Goal: Task Accomplishment & Management: Use online tool/utility

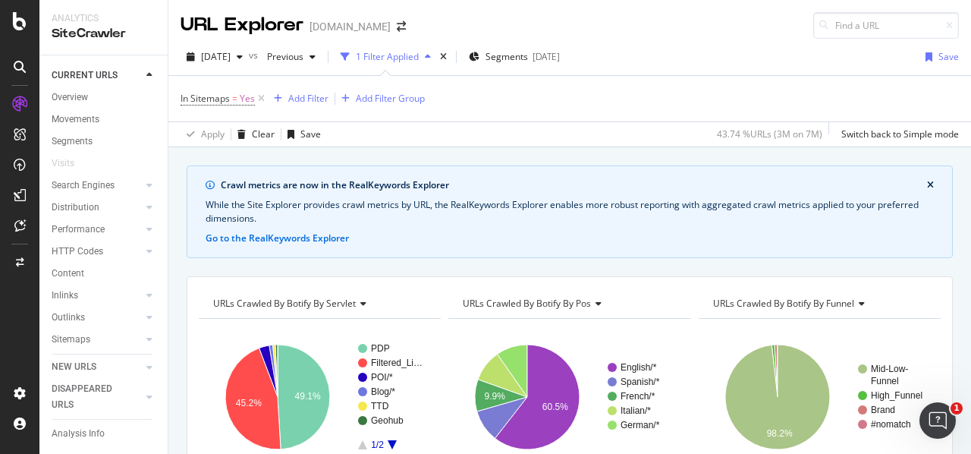
click at [927, 187] on icon "close banner" at bounding box center [930, 185] width 7 height 9
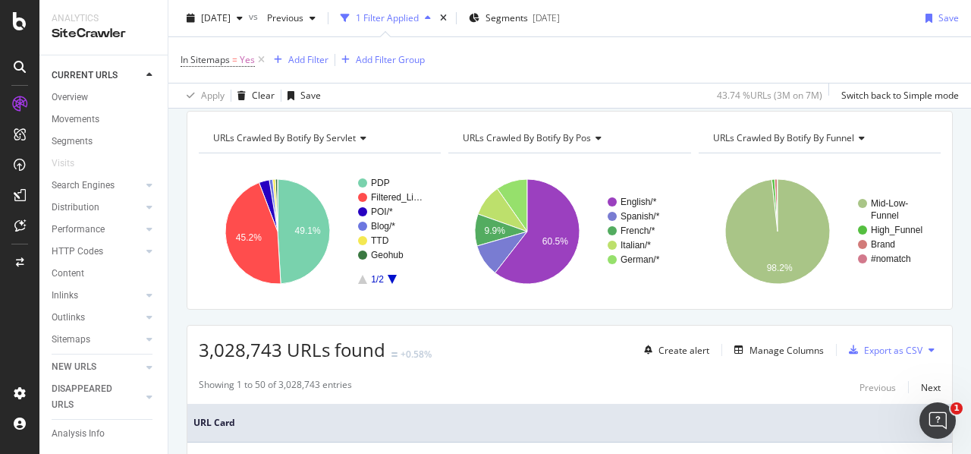
scroll to position [76, 0]
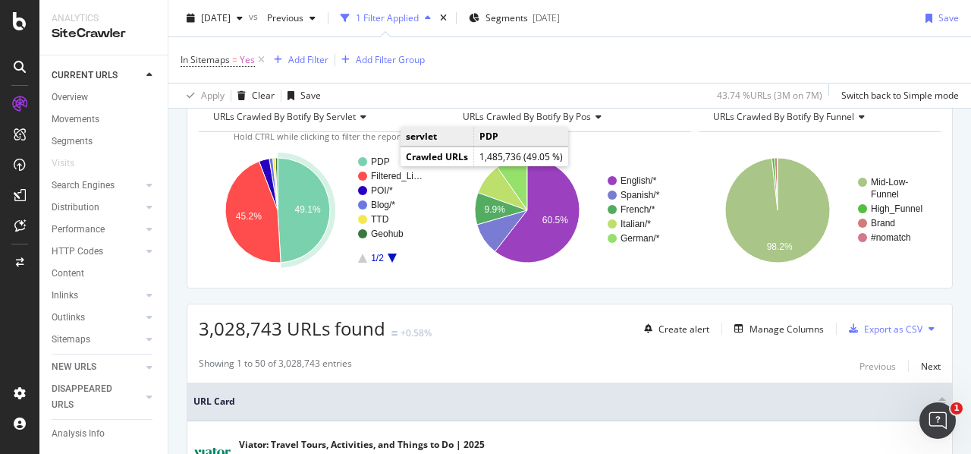
click at [385, 164] on text "PDP" at bounding box center [380, 161] width 19 height 11
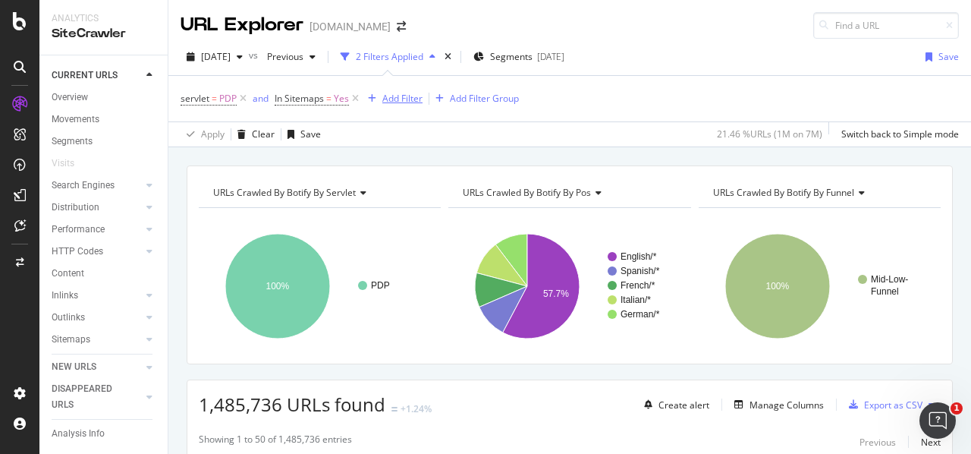
click at [405, 95] on div "Add Filter" at bounding box center [402, 98] width 40 height 13
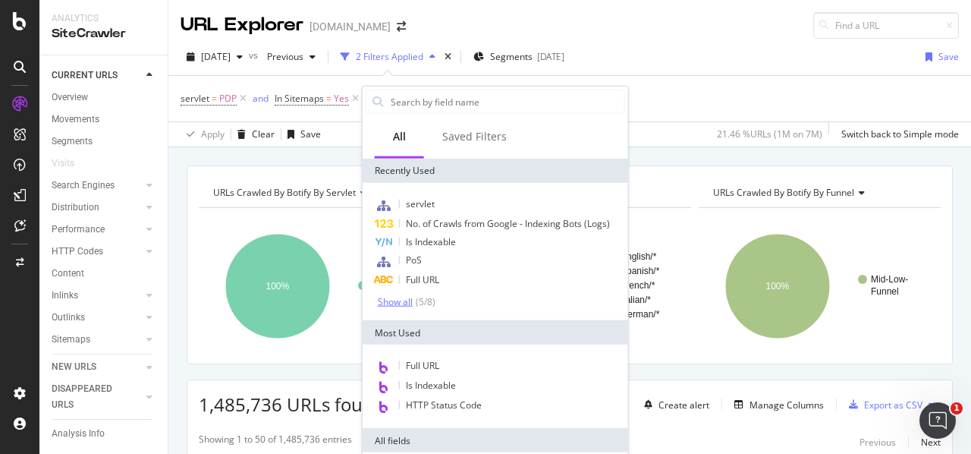
click at [416, 303] on div "( 5 / 8 )" at bounding box center [424, 301] width 23 height 13
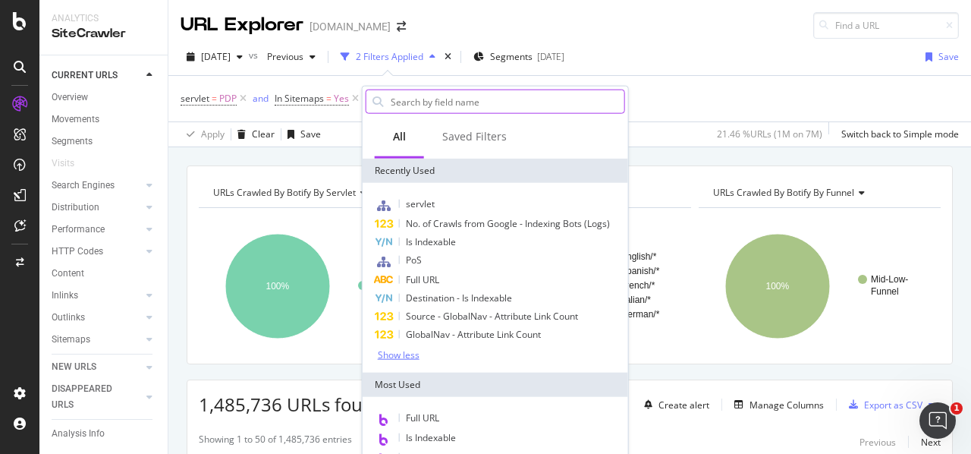
drag, startPoint x: 434, startPoint y: 105, endPoint x: 408, endPoint y: 125, distance: 32.9
click at [429, 105] on input "text" at bounding box center [506, 101] width 235 height 23
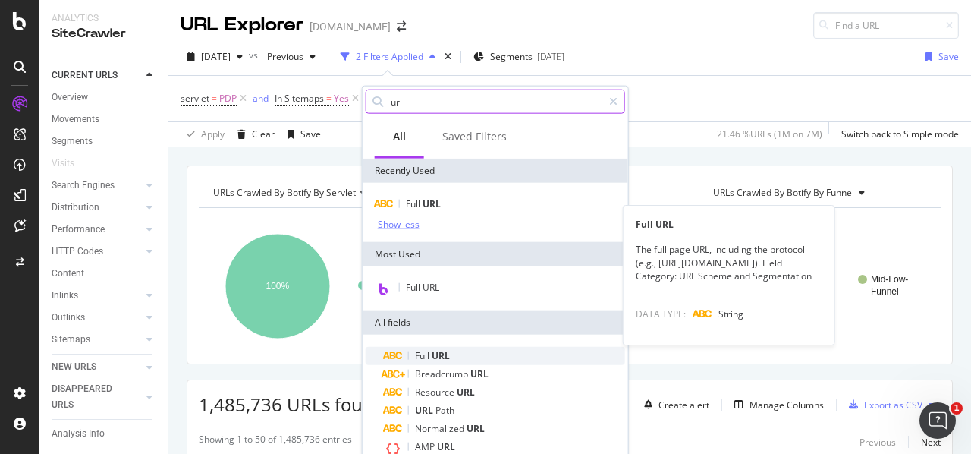
scroll to position [76, 0]
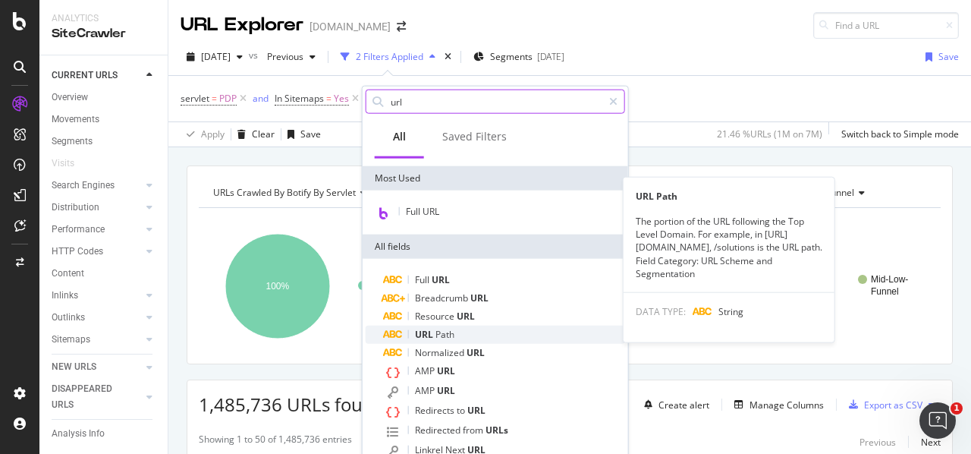
type input "url"
click at [479, 335] on div "URL Path" at bounding box center [504, 335] width 241 height 18
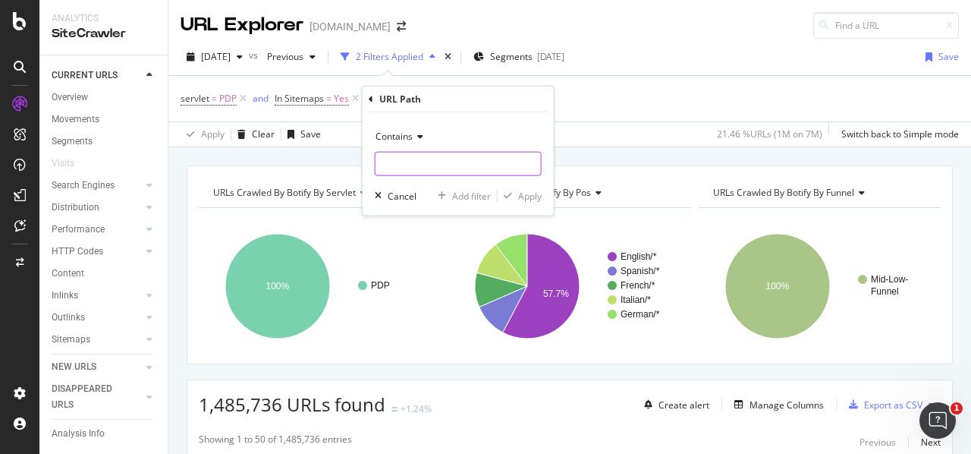
click at [425, 163] on input "text" at bounding box center [458, 164] width 165 height 24
paste input "https://www.viator.com/tours/Tokyo/How-to-Make-Dashi-Ramen-and-Gyoza-Matcha-Exp…"
click at [510, 161] on input "https://www.viator.com/tours/Tokyo/How-to-Make-Dashi-Ramen-and-Gyoza-Matcha-Exp…" at bounding box center [447, 164] width 143 height 24
type input "https://www.viator.com/tours/"
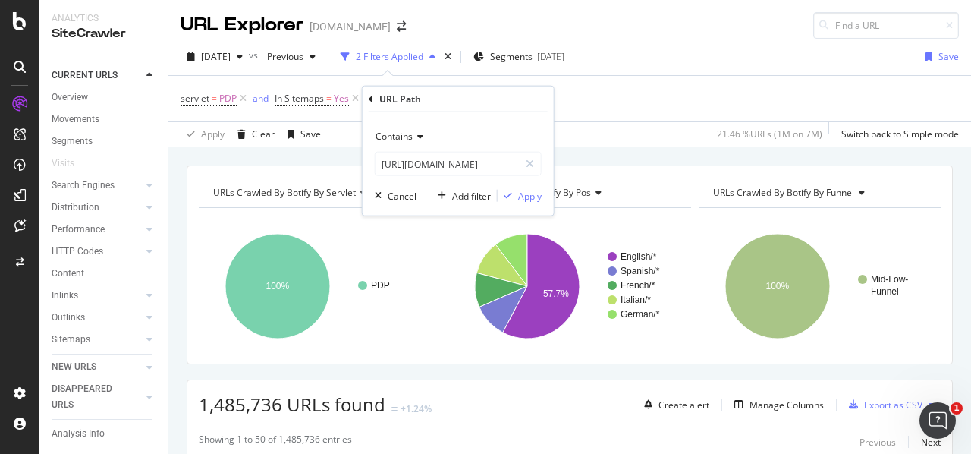
click at [533, 203] on div "Contains https://www.viator.com/tours/ Cancel Add filter Apply" at bounding box center [458, 163] width 191 height 103
click at [533, 199] on div "Apply" at bounding box center [530, 195] width 24 height 13
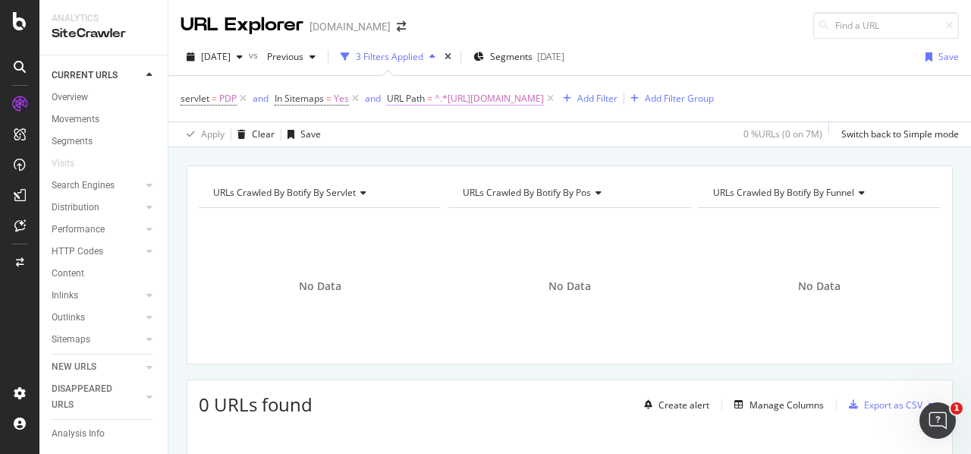
click at [495, 104] on span "^.*https://www.viator.com/tours/.*$" at bounding box center [489, 98] width 109 height 21
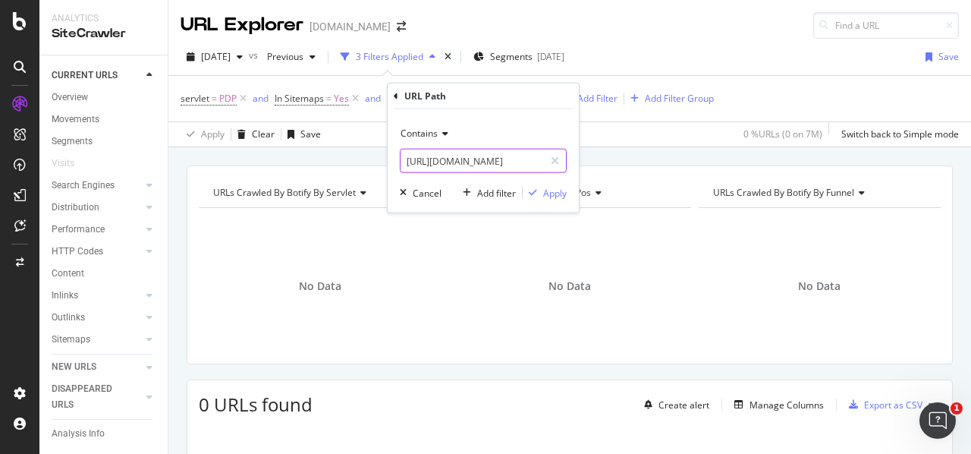
click at [491, 163] on input "https://www.viator.com/tours/" at bounding box center [472, 161] width 143 height 24
click at [528, 167] on input "https://www.viator.com/tours/" at bounding box center [472, 161] width 143 height 24
click at [535, 161] on input "https://www.viator.com/tours/" at bounding box center [472, 161] width 143 height 24
click at [443, 135] on icon at bounding box center [443, 133] width 11 height 9
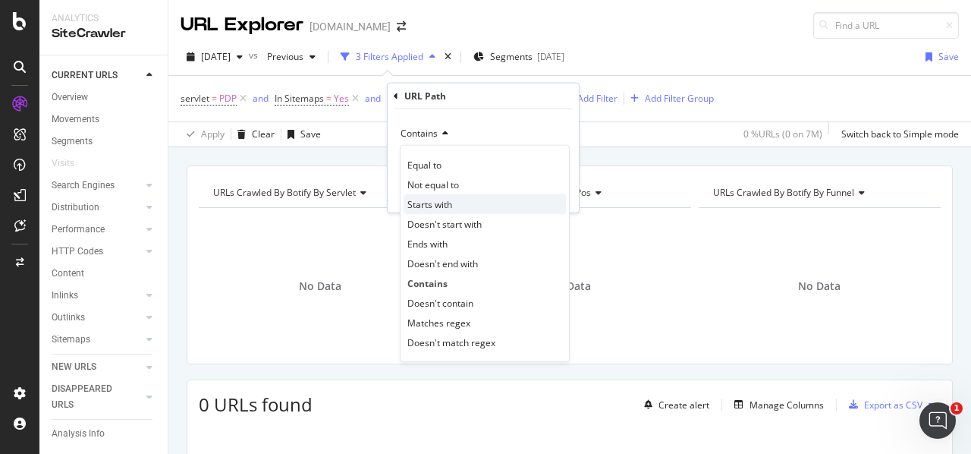
click at [477, 204] on div "Starts with" at bounding box center [485, 204] width 162 height 20
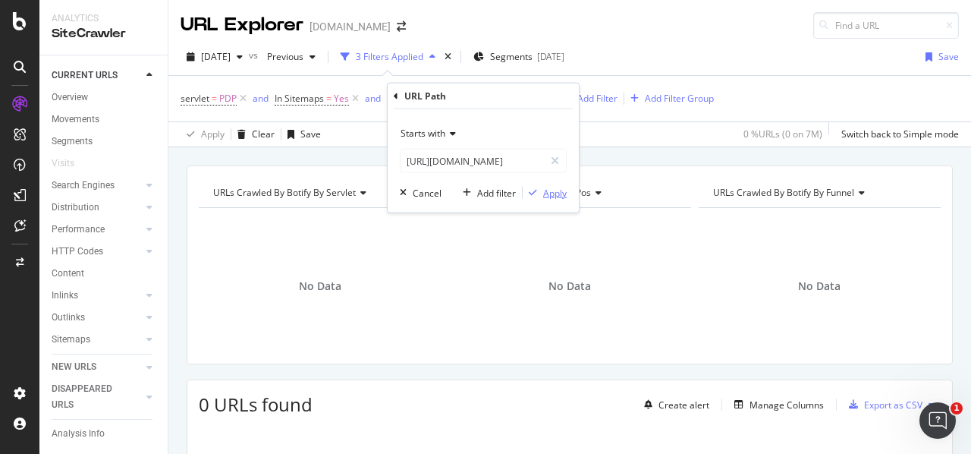
click at [557, 200] on button "Apply" at bounding box center [545, 192] width 44 height 15
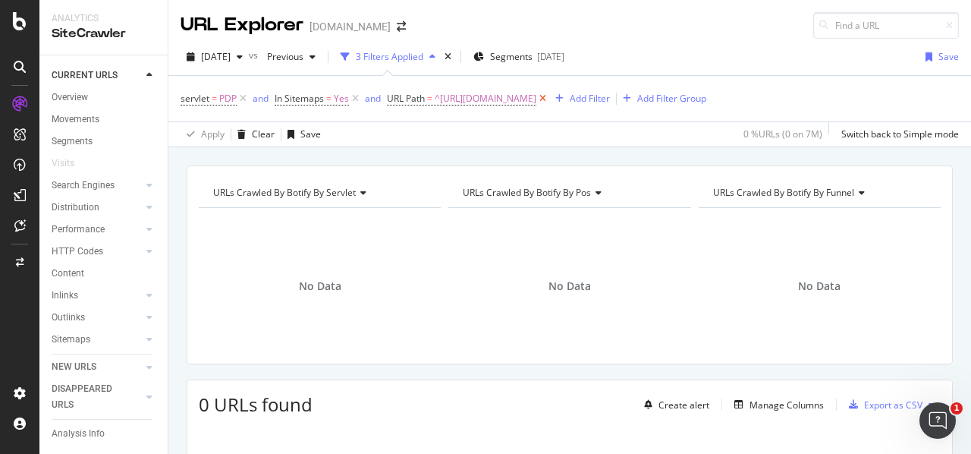
click at [549, 103] on icon at bounding box center [542, 98] width 13 height 15
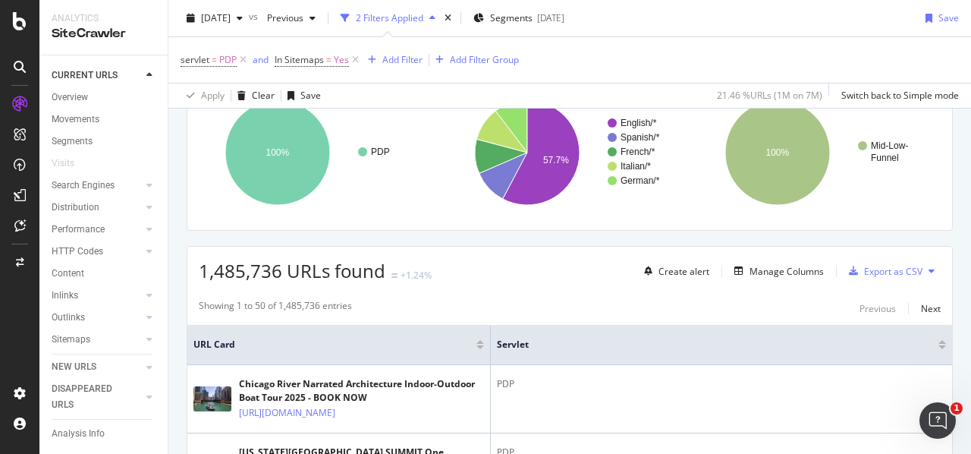
scroll to position [228, 0]
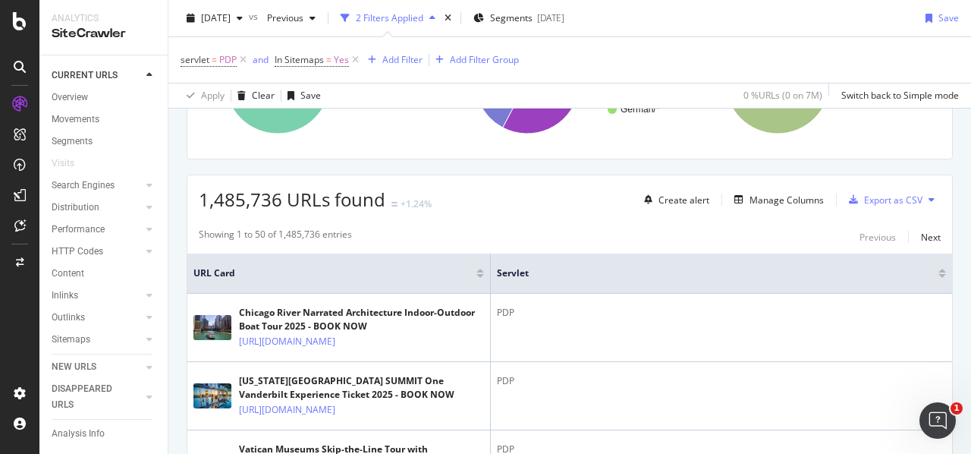
scroll to position [304, 0]
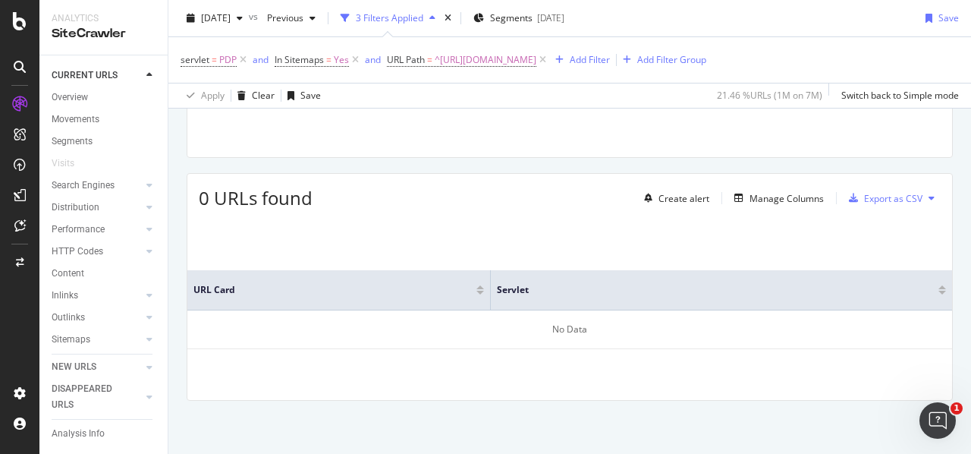
scroll to position [205, 0]
click at [536, 65] on span "^https://www.viator.com/tours/.*$" at bounding box center [486, 59] width 102 height 21
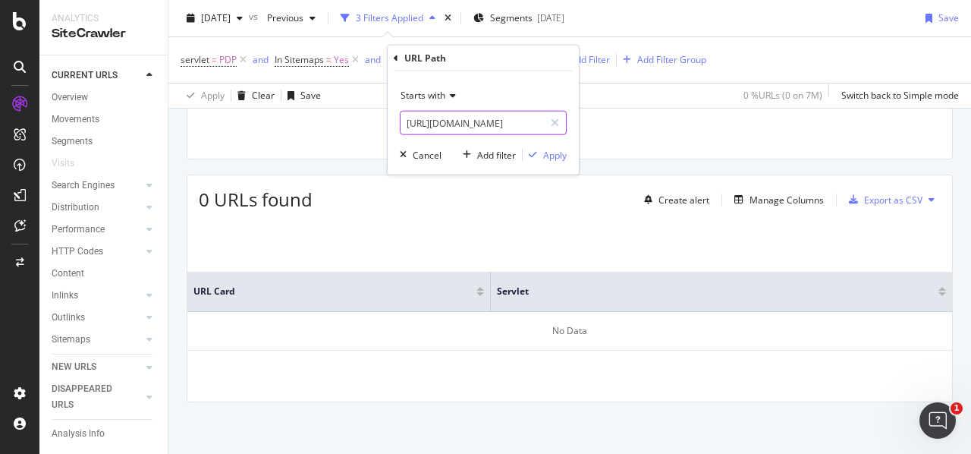
click at [536, 119] on input "https://www.viator.com/tours/" at bounding box center [472, 123] width 143 height 24
click at [540, 121] on input "https://www.viator.com/tours/" at bounding box center [472, 123] width 143 height 24
type input "https://www.viator.com/tours"
click at [543, 152] on div "button" at bounding box center [533, 154] width 20 height 9
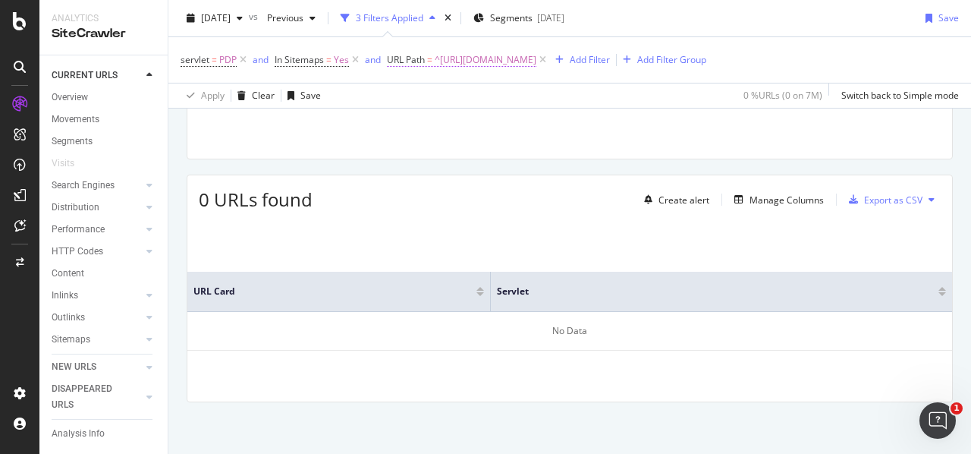
click at [426, 63] on span "URL Path = ^https://www.viator.com/tours.*$" at bounding box center [461, 60] width 149 height 14
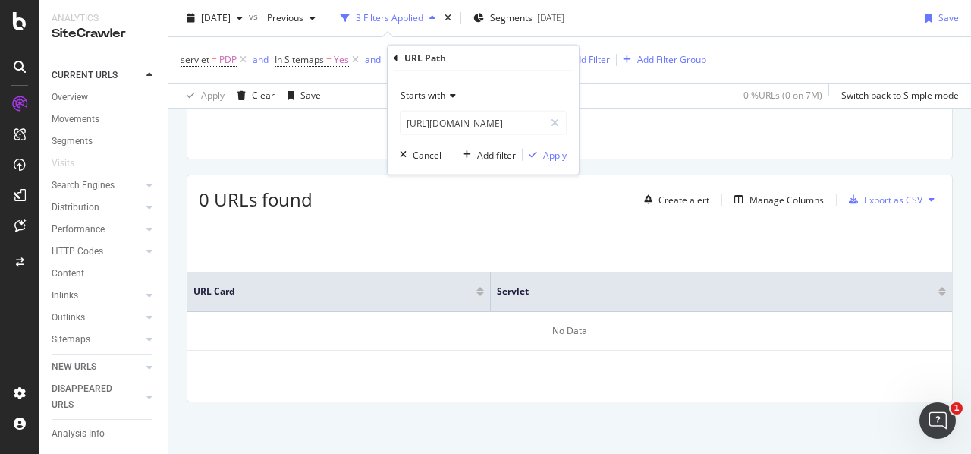
click at [398, 60] on icon at bounding box center [396, 57] width 5 height 9
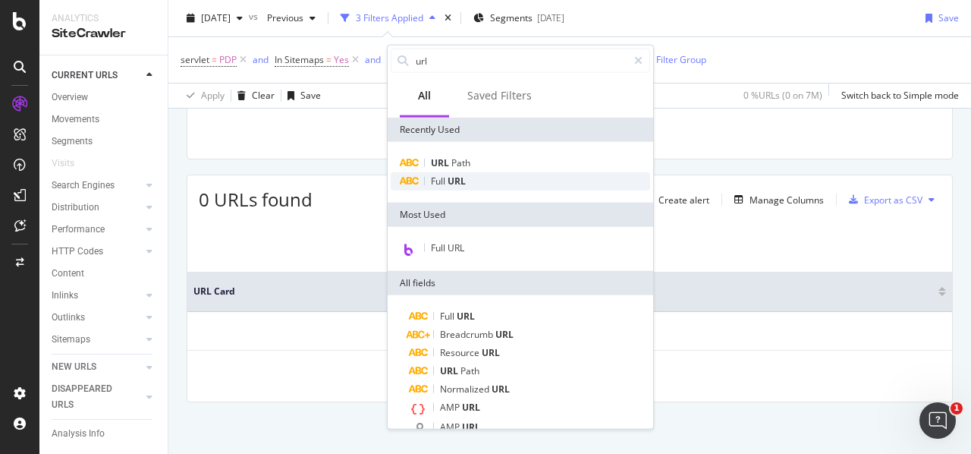
click at [477, 181] on div "Full URL" at bounding box center [521, 181] width 260 height 18
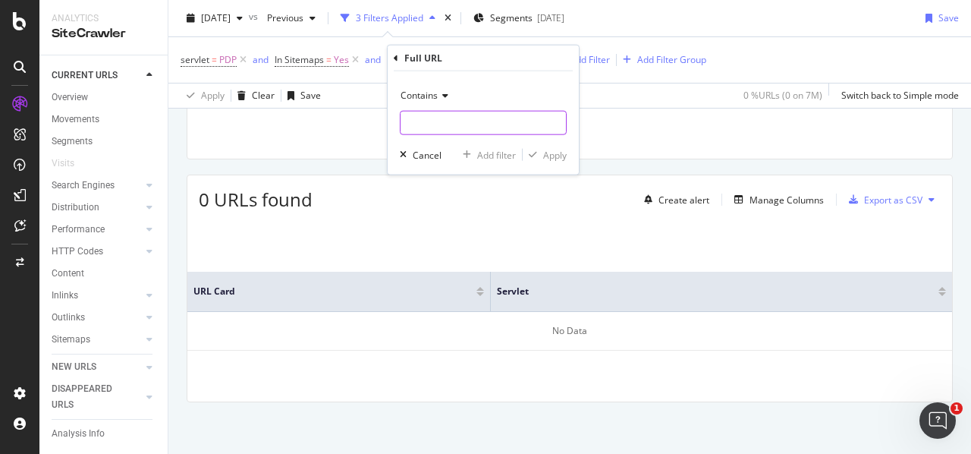
click at [464, 125] on input "text" at bounding box center [483, 123] width 165 height 24
paste input "https://www.viator.com/tours/Tokyo/How-to-Make-Dashi-Ramen-and-Gyoza-Matcha-Exp…"
drag, startPoint x: 425, startPoint y: 124, endPoint x: 584, endPoint y: 122, distance: 159.4
click at [583, 121] on body "Analytics SiteCrawler CURRENT URLS Overview Movements Segments Visits Search En…" at bounding box center [485, 227] width 971 height 454
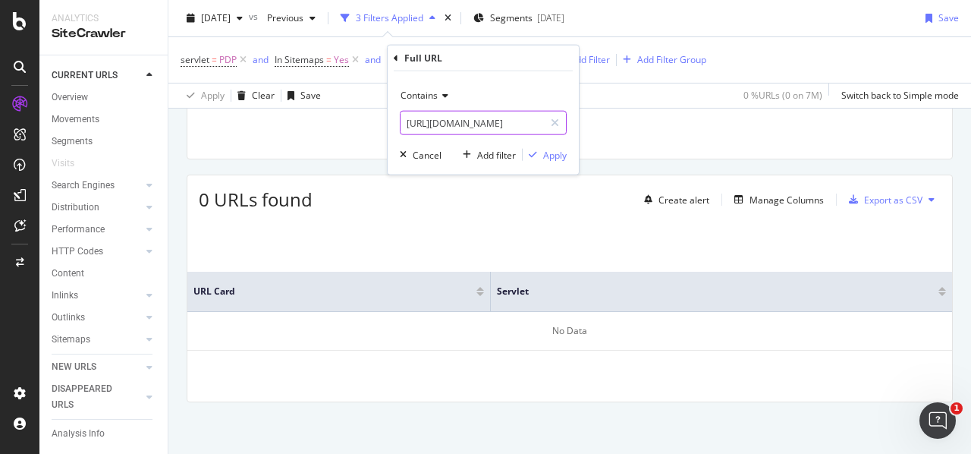
scroll to position [0, 0]
type input "https://www.viator.com/tours/"
click at [549, 158] on div "Apply" at bounding box center [555, 154] width 24 height 13
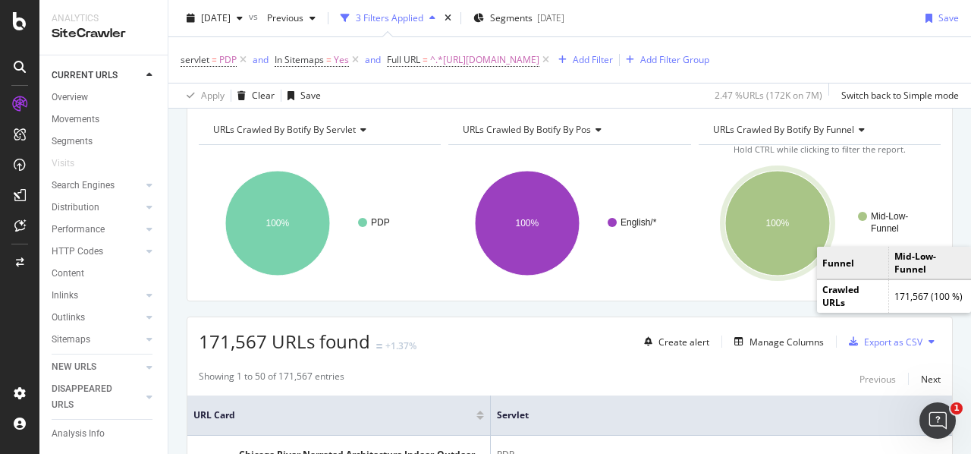
scroll to position [152, 0]
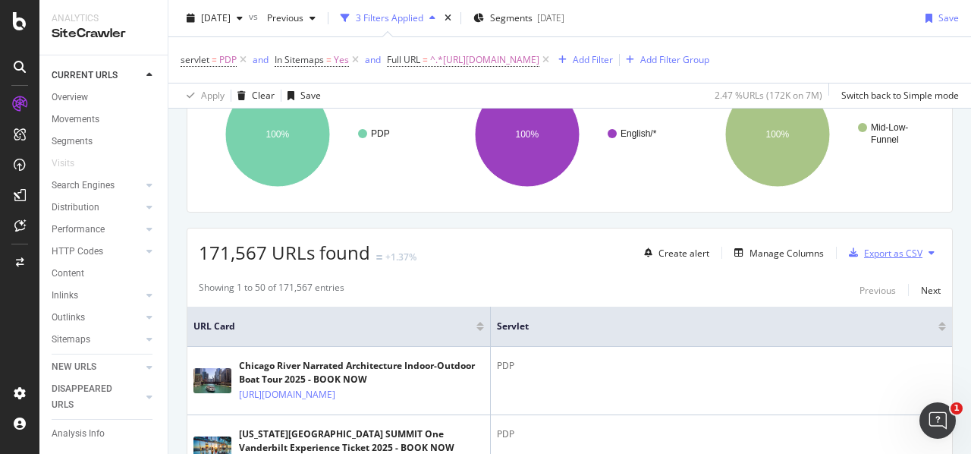
click at [909, 241] on div "Export as CSV" at bounding box center [883, 252] width 80 height 23
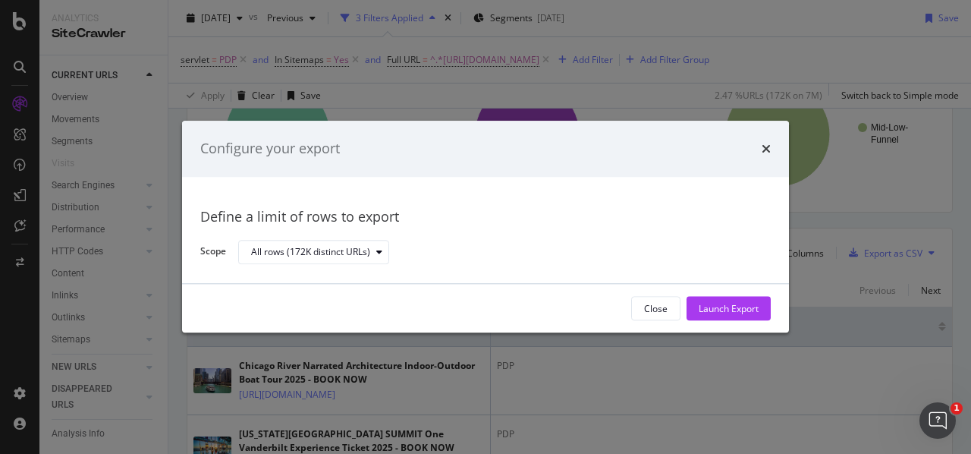
click at [739, 309] on div "Launch Export" at bounding box center [729, 308] width 60 height 13
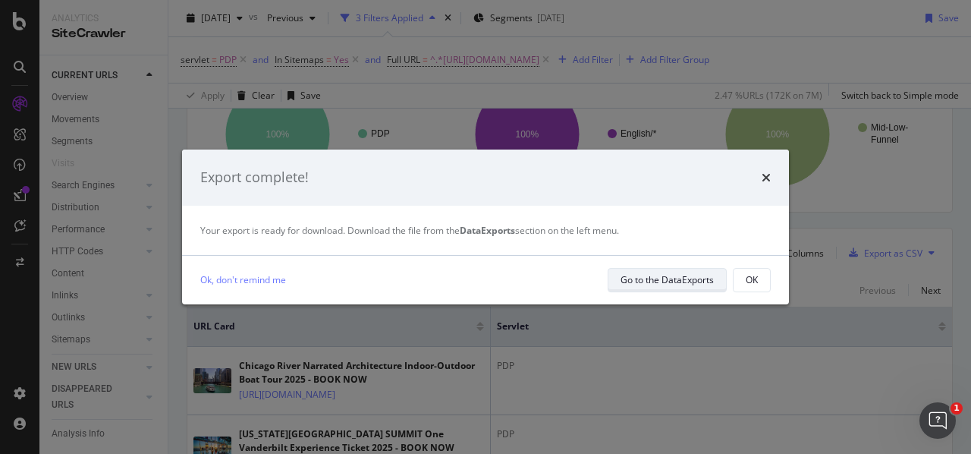
click at [691, 282] on div "Go to the DataExports" at bounding box center [667, 279] width 93 height 13
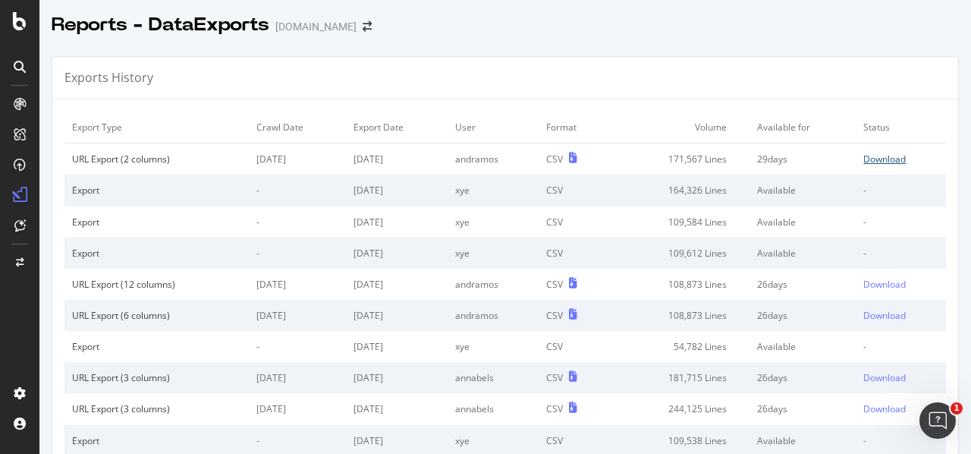
click at [877, 155] on div "Download" at bounding box center [885, 159] width 42 height 13
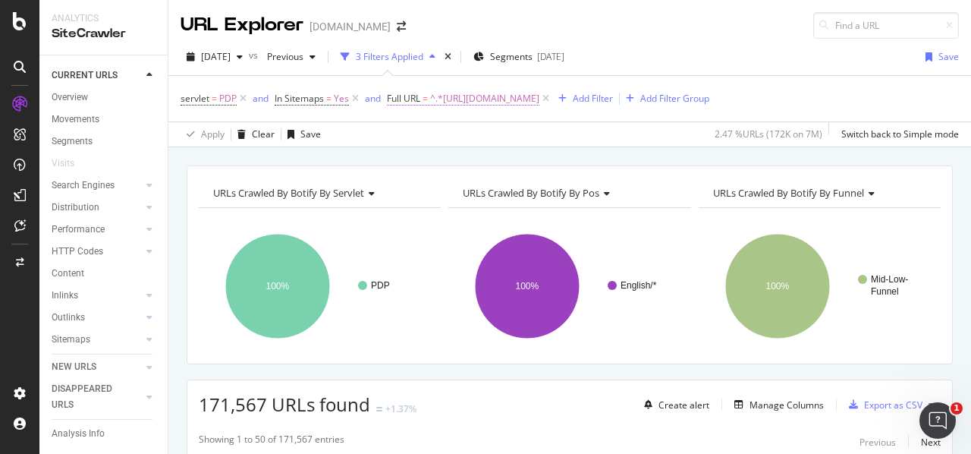
click at [514, 99] on span "^.*https://www.viator.com/tours/.*$" at bounding box center [484, 98] width 109 height 21
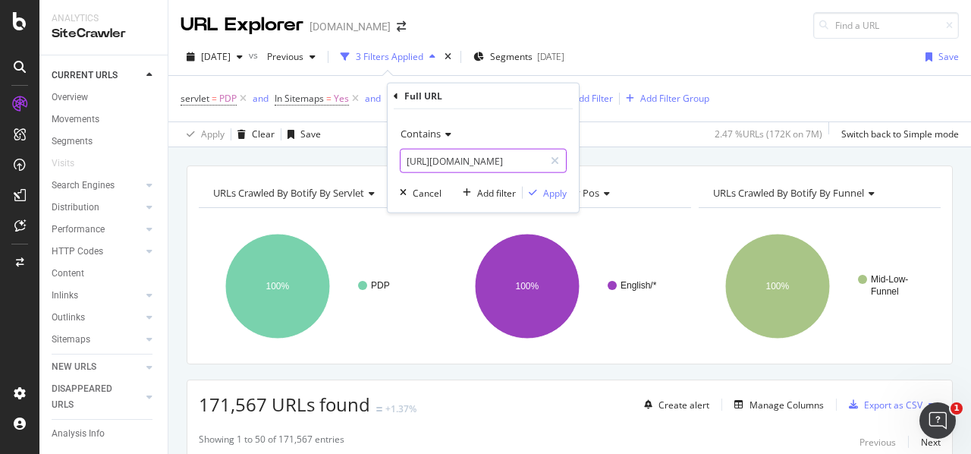
click at [460, 156] on input "https://www.viator.com/tours/" at bounding box center [472, 161] width 143 height 24
click at [433, 133] on span "Contains" at bounding box center [421, 134] width 40 height 14
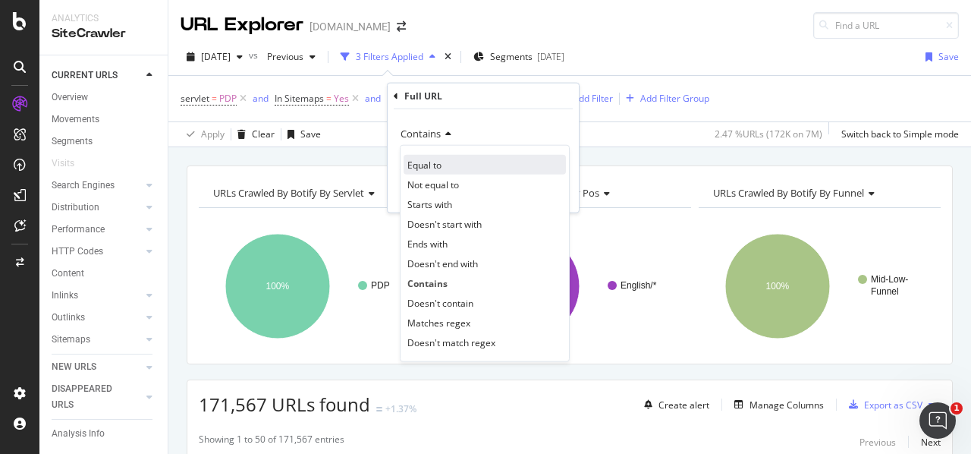
click at [445, 161] on div "Equal to" at bounding box center [485, 165] width 162 height 20
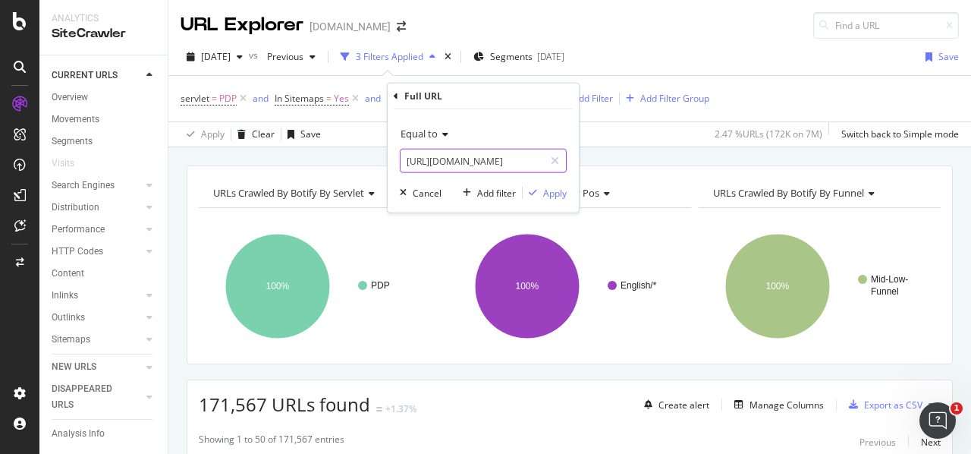
click at [445, 159] on input "https://www.viator.com/tours/" at bounding box center [472, 161] width 143 height 24
paste input "de-DE/tours/Skopje/Skopje-Prishtina-Gracanica-Monastery-and-Bear-Sanctuary-Trip…"
type input "[URL][DOMAIN_NAME]"
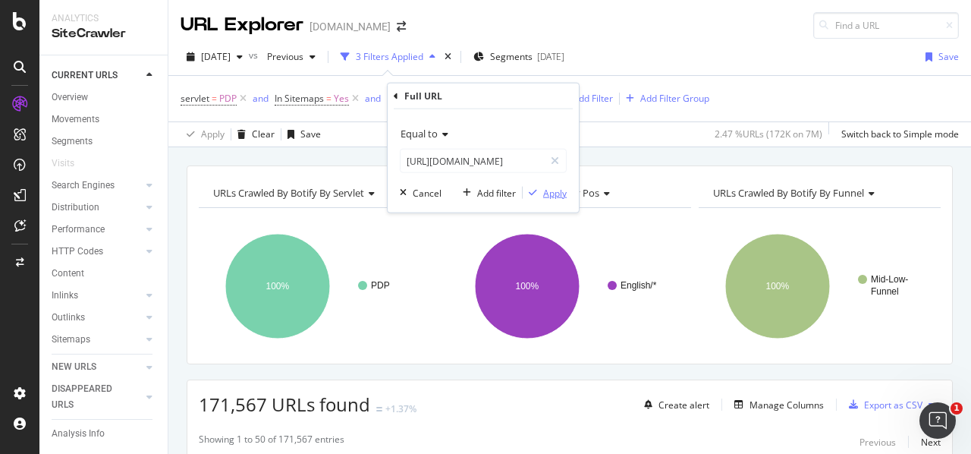
scroll to position [0, 0]
click at [552, 197] on div "Apply" at bounding box center [555, 192] width 24 height 13
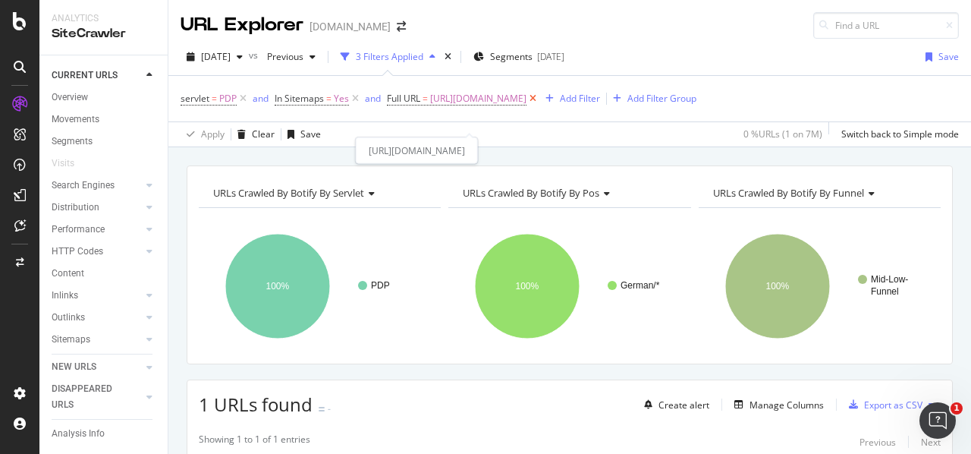
click at [540, 106] on icon at bounding box center [533, 98] width 13 height 15
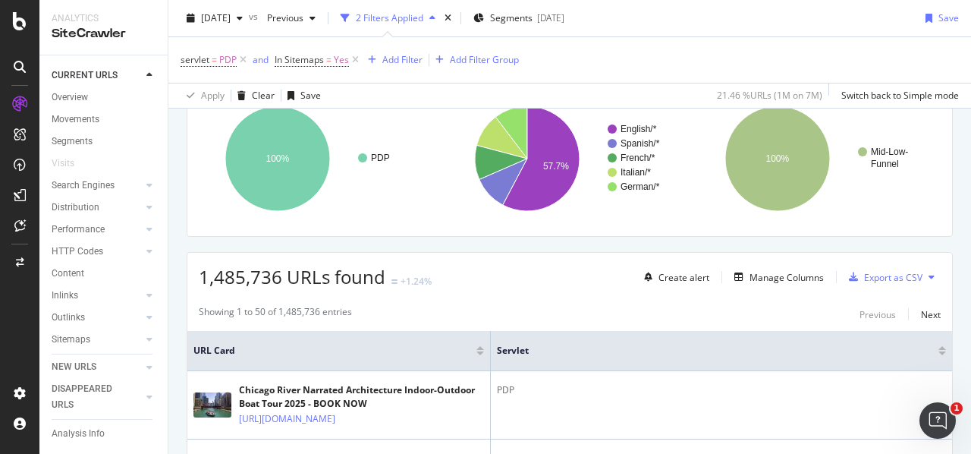
scroll to position [152, 0]
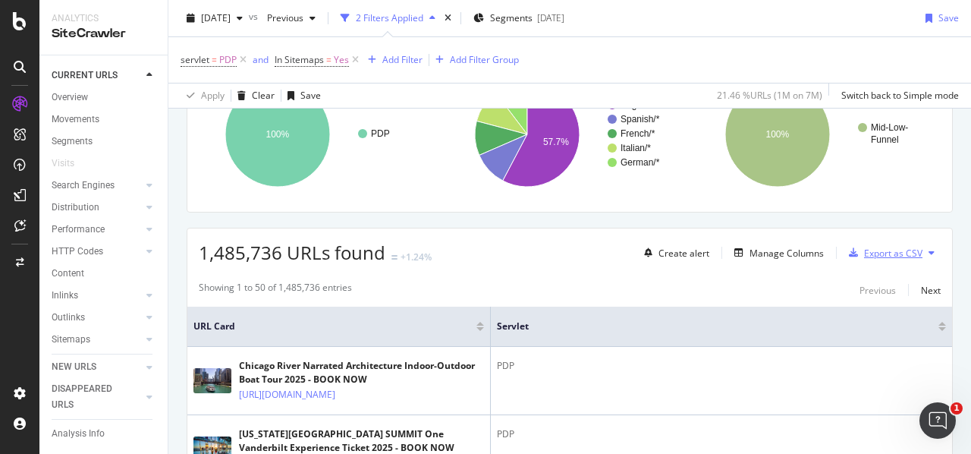
click at [900, 252] on div "Export as CSV" at bounding box center [893, 253] width 58 height 13
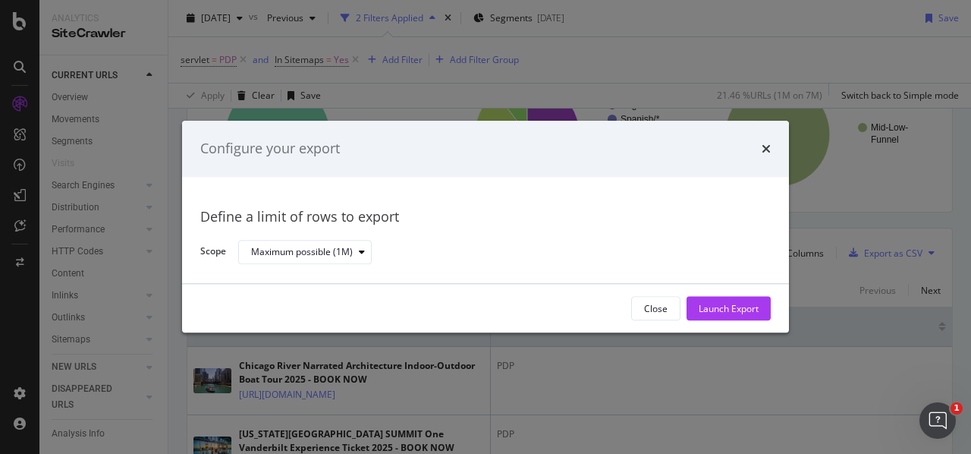
click at [876, 202] on div "Configure your export Define a limit of rows to export Scope Maximum possible (…" at bounding box center [485, 227] width 971 height 454
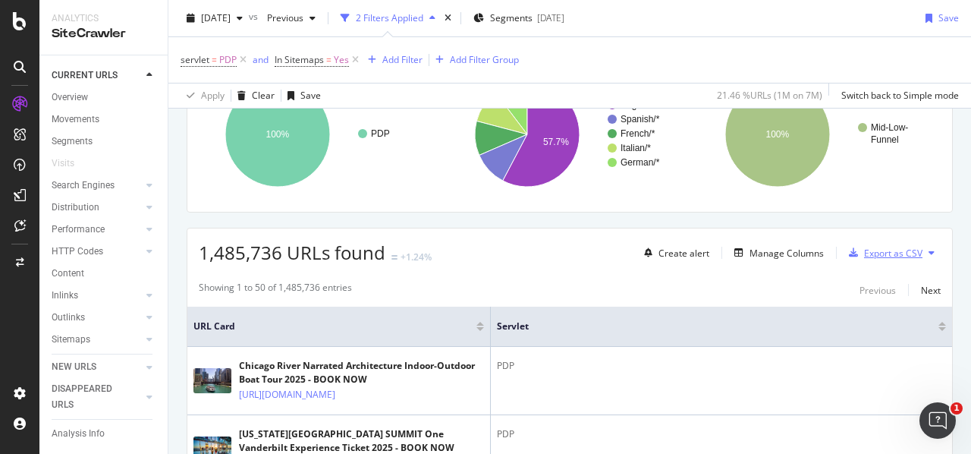
click at [904, 253] on div "Export as CSV" at bounding box center [893, 253] width 58 height 13
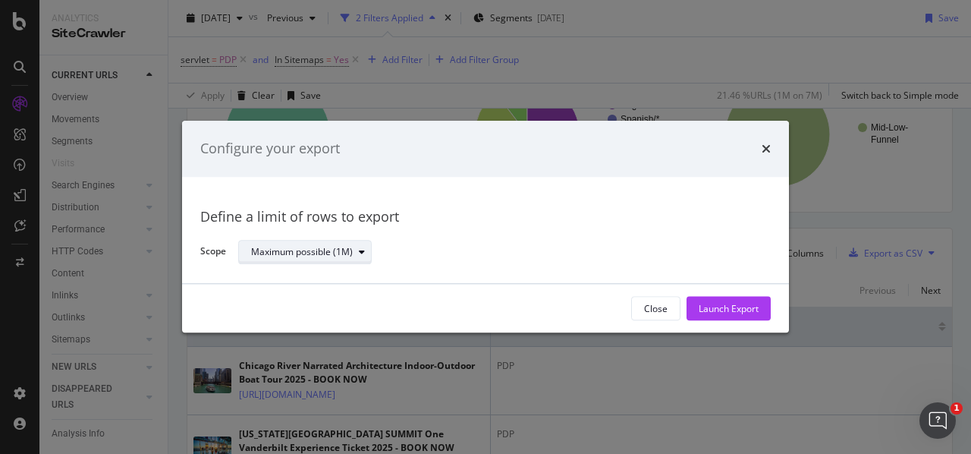
click at [341, 244] on div "Maximum possible (1M)" at bounding box center [311, 251] width 120 height 21
click at [904, 208] on div "Configure your export Define a limit of rows to export Scope Maximum possible (…" at bounding box center [485, 227] width 971 height 454
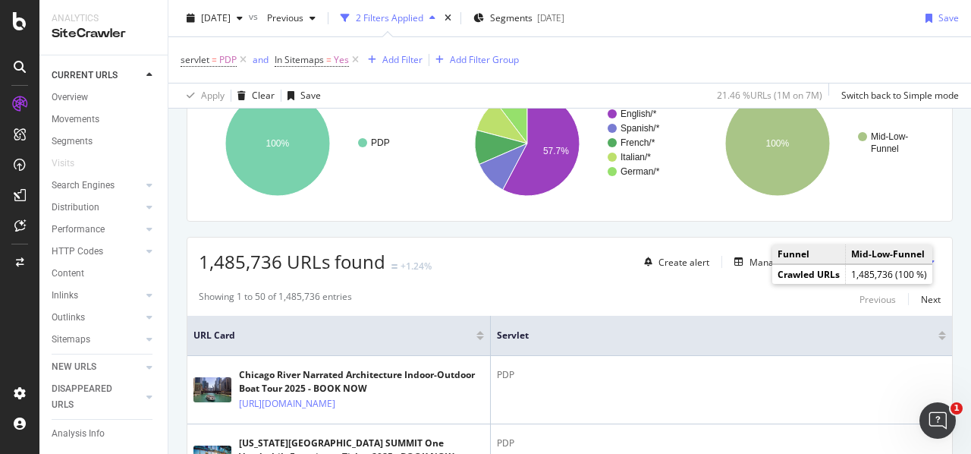
scroll to position [228, 0]
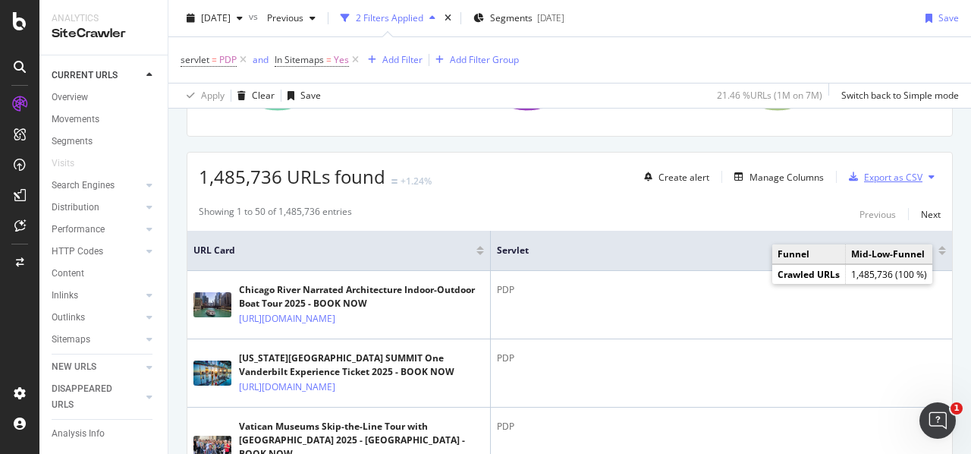
click at [898, 171] on div "Export as CSV" at bounding box center [893, 177] width 58 height 13
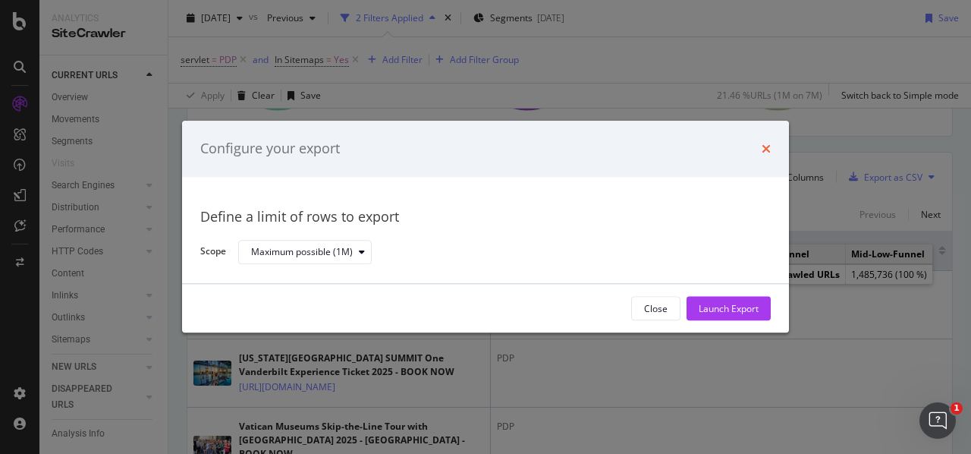
click at [765, 151] on icon "times" at bounding box center [766, 149] width 9 height 12
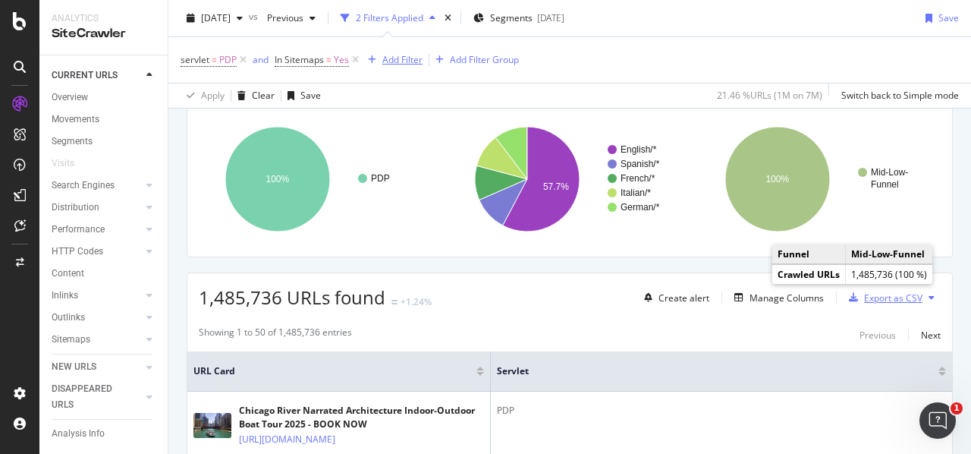
scroll to position [0, 0]
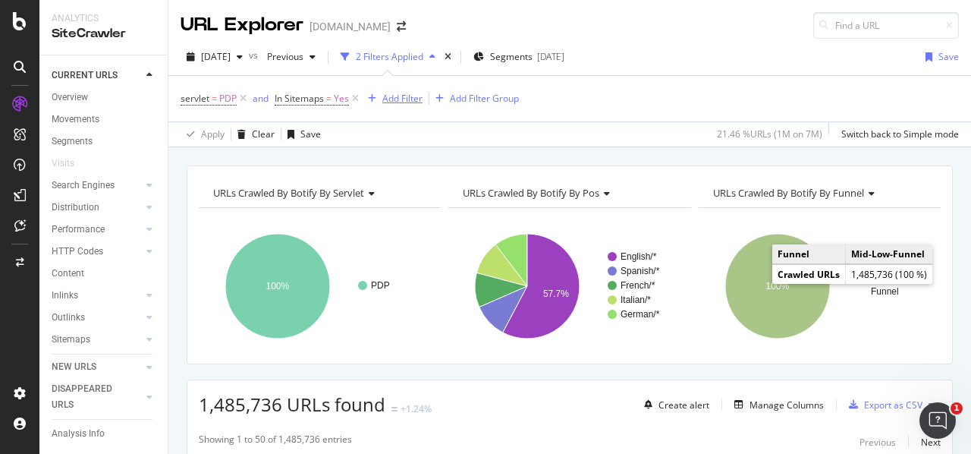
click at [398, 95] on div "Add Filter" at bounding box center [402, 98] width 40 height 13
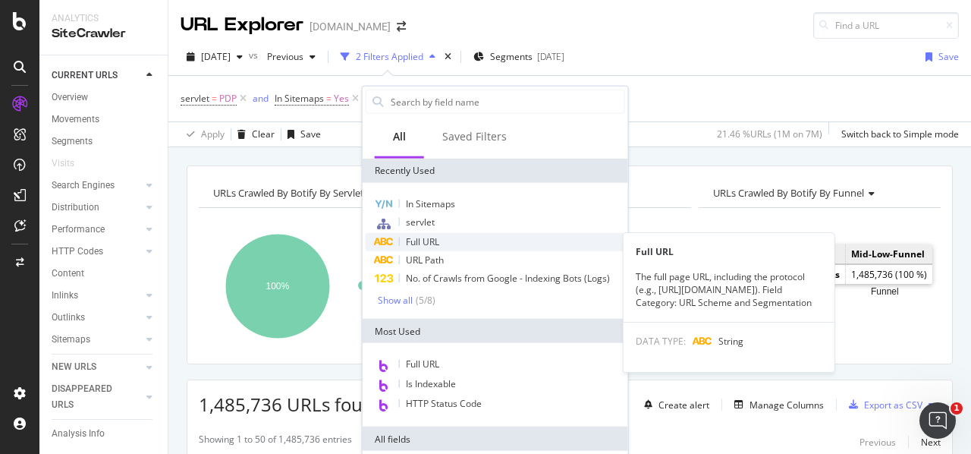
click at [446, 244] on div "Full URL" at bounding box center [496, 242] width 260 height 18
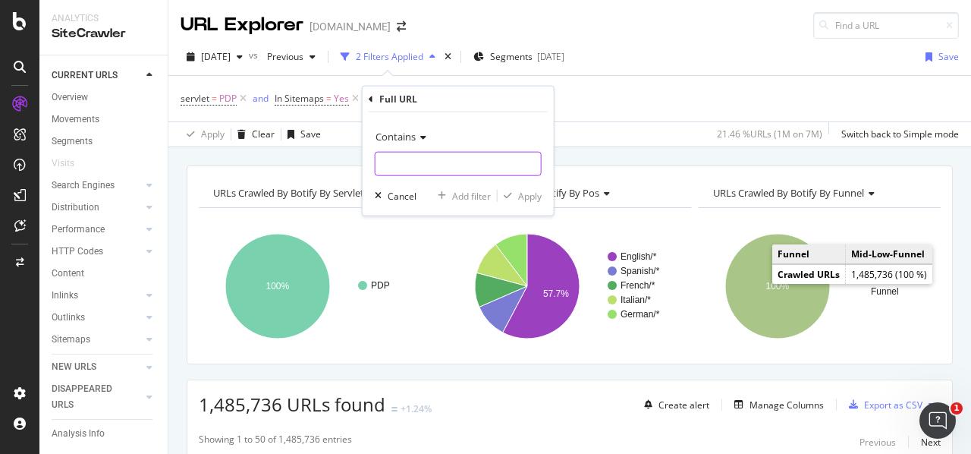
click at [424, 166] on input "text" at bounding box center [458, 164] width 165 height 24
paste input "[URL][DOMAIN_NAME]"
type input "https://www.viator.com/de-DE/"
click at [542, 199] on div "Contains https://www.viator.com/de-DE/ Cancel Add filter Apply" at bounding box center [458, 163] width 191 height 103
click at [537, 193] on div "Apply" at bounding box center [530, 195] width 24 height 13
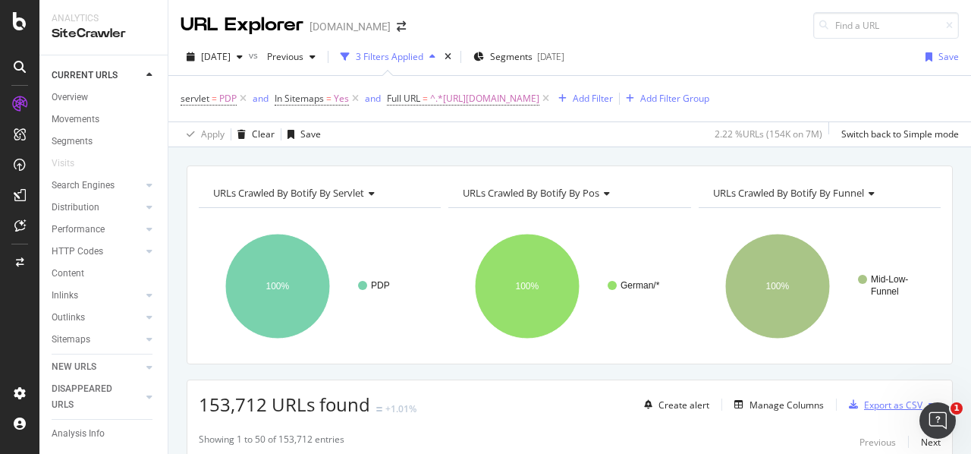
click at [907, 405] on div "Export as CSV" at bounding box center [893, 404] width 58 height 13
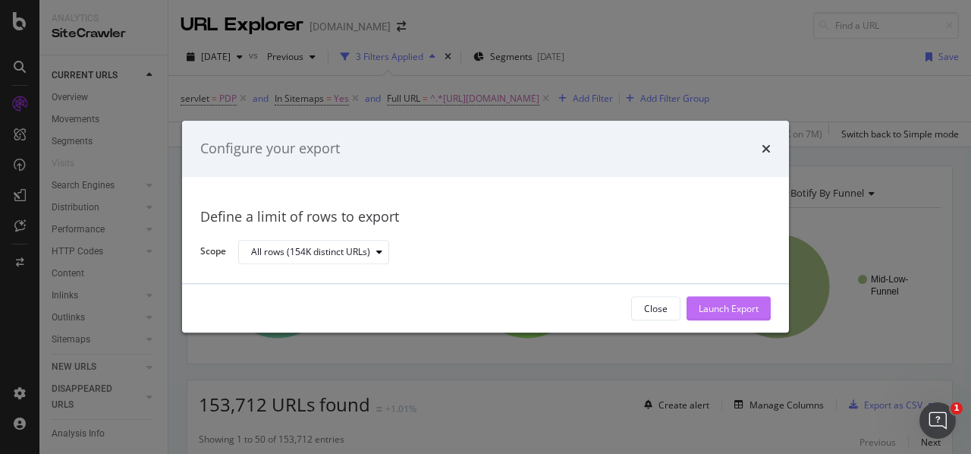
click at [728, 307] on div "Launch Export" at bounding box center [729, 308] width 60 height 13
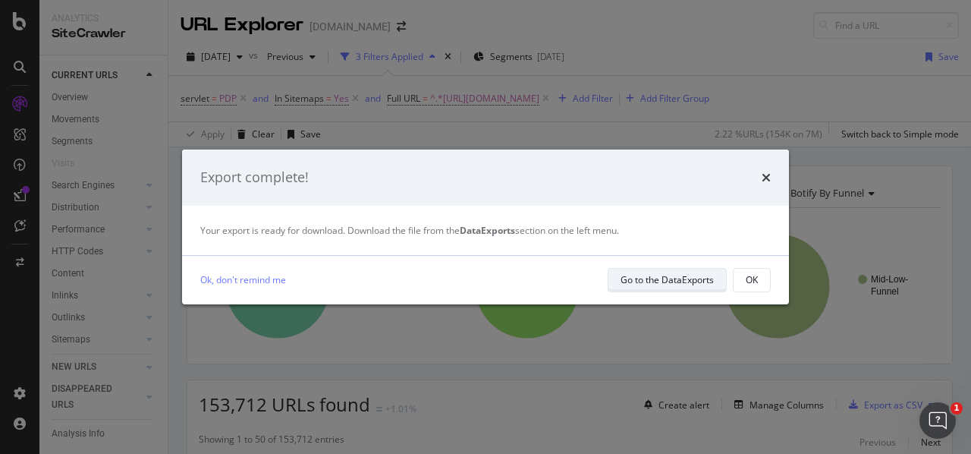
click at [675, 271] on div "Go to the DataExports" at bounding box center [667, 279] width 93 height 21
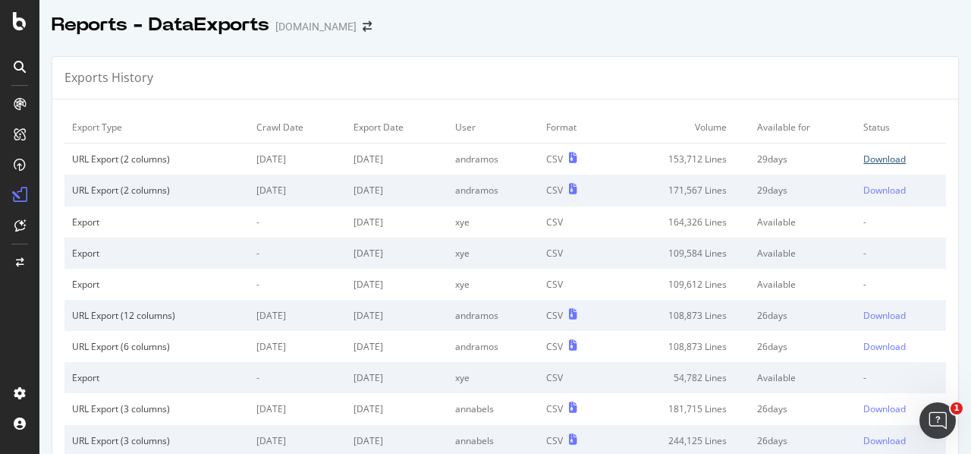
click at [864, 163] on div "Download" at bounding box center [885, 159] width 42 height 13
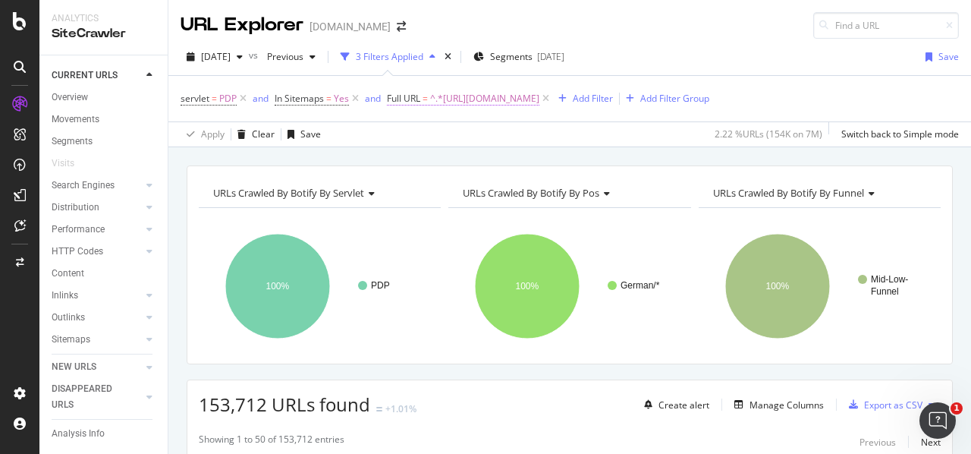
click at [540, 99] on span "^.*https://www.viator.com/de-DE/.*$" at bounding box center [484, 98] width 109 height 21
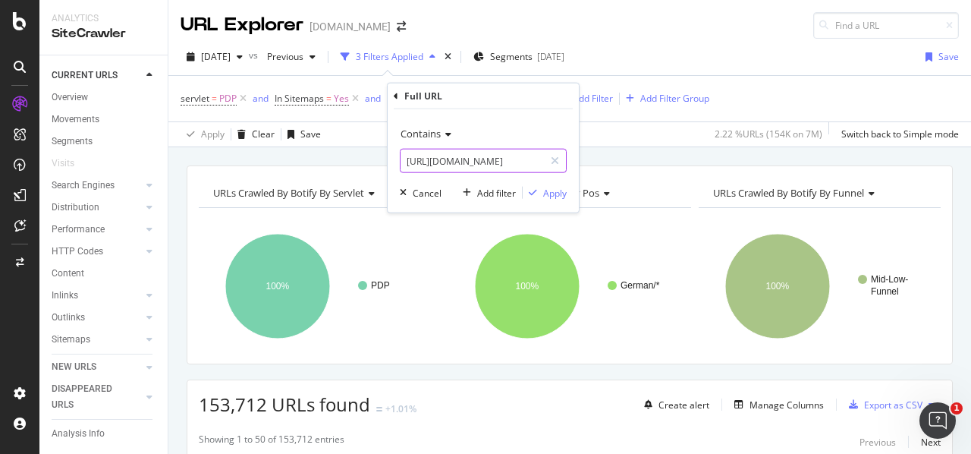
click at [514, 163] on input "https://www.viator.com/de-DE/" at bounding box center [472, 161] width 143 height 24
click at [514, 159] on input "https://www.viator.com/de-DE/" at bounding box center [472, 161] width 143 height 24
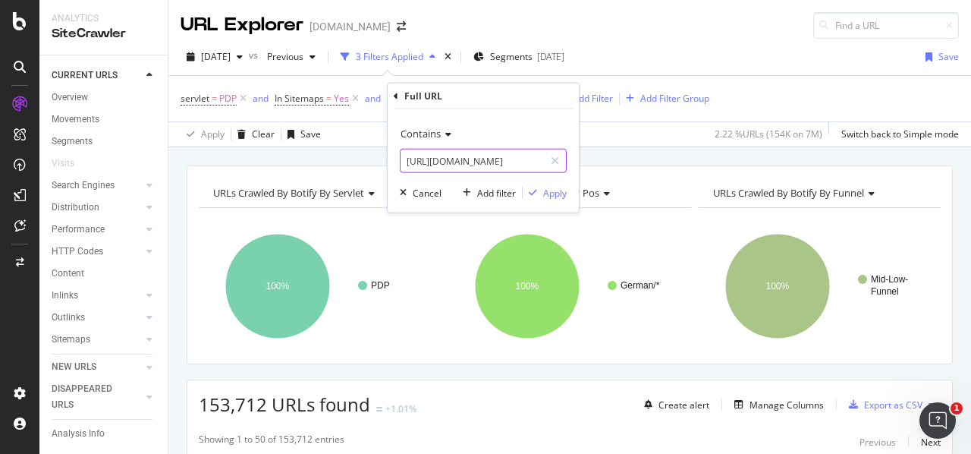
click at [524, 154] on input "https://www.viator.com/de-DE/" at bounding box center [472, 161] width 143 height 24
type input "https://www.viator.com/fr-FR/"
click at [548, 191] on div "Apply" at bounding box center [555, 192] width 24 height 13
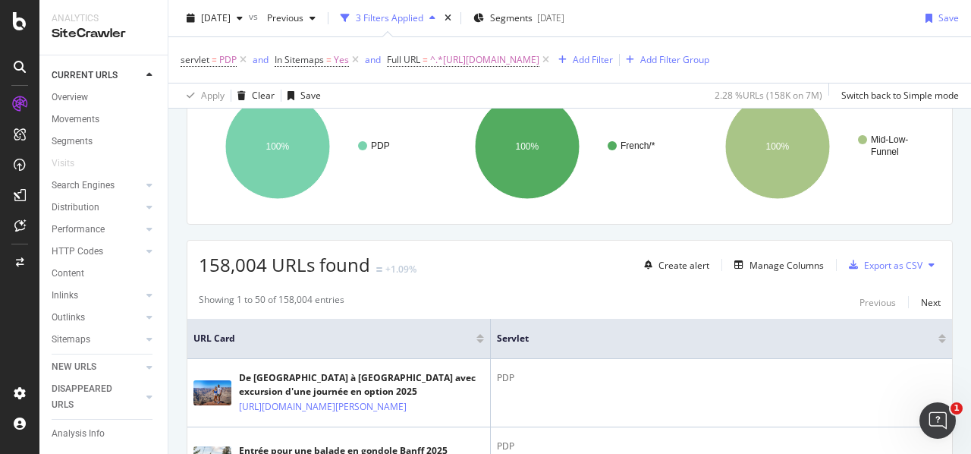
scroll to position [228, 0]
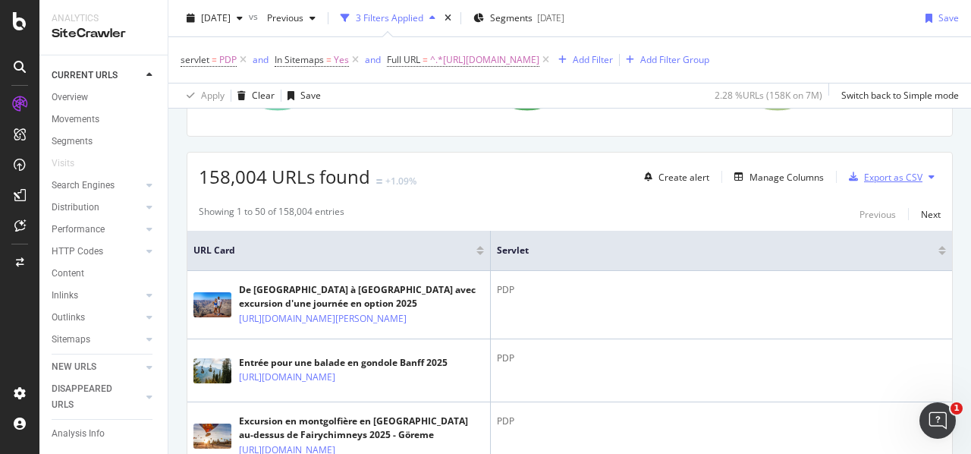
click at [894, 176] on div "Export as CSV" at bounding box center [893, 177] width 58 height 13
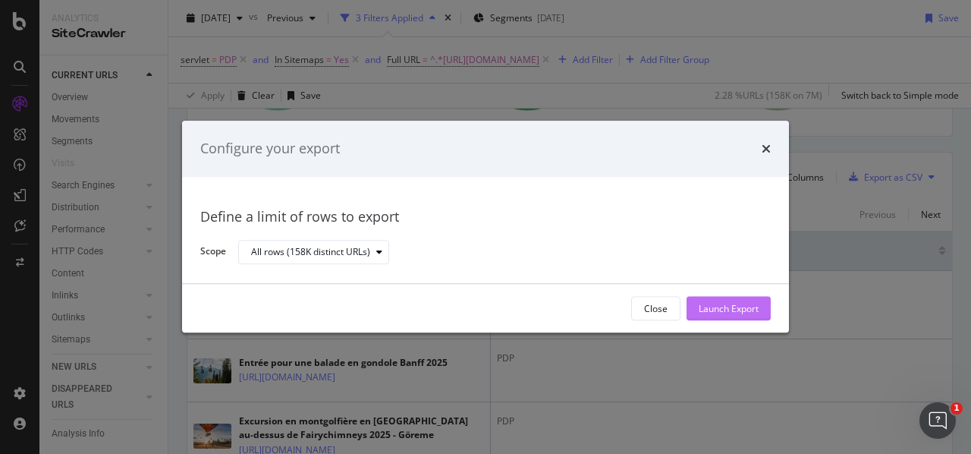
click at [722, 309] on div "Launch Export" at bounding box center [729, 308] width 60 height 13
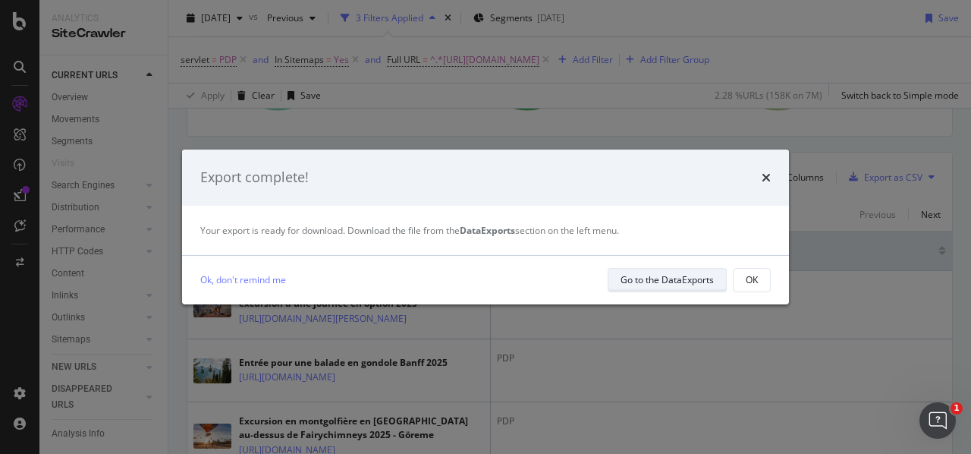
click at [700, 276] on div "Go to the DataExports" at bounding box center [667, 279] width 93 height 13
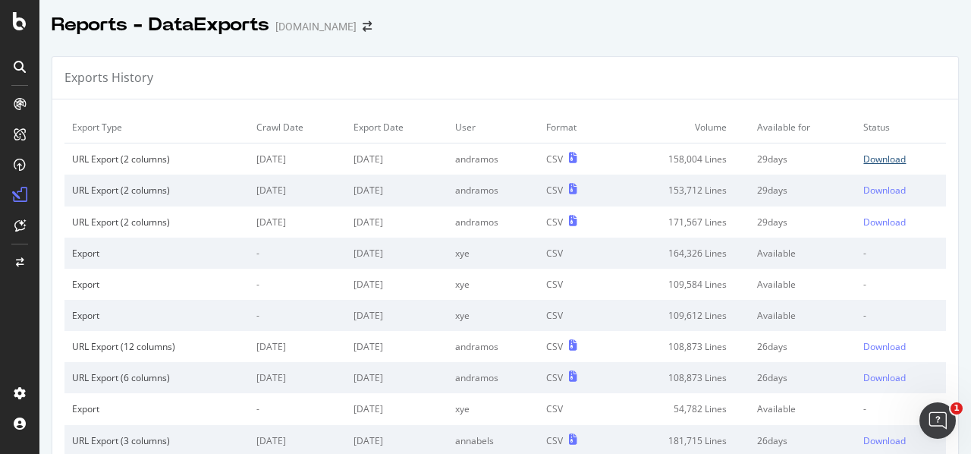
click at [873, 158] on div "Download" at bounding box center [885, 159] width 42 height 13
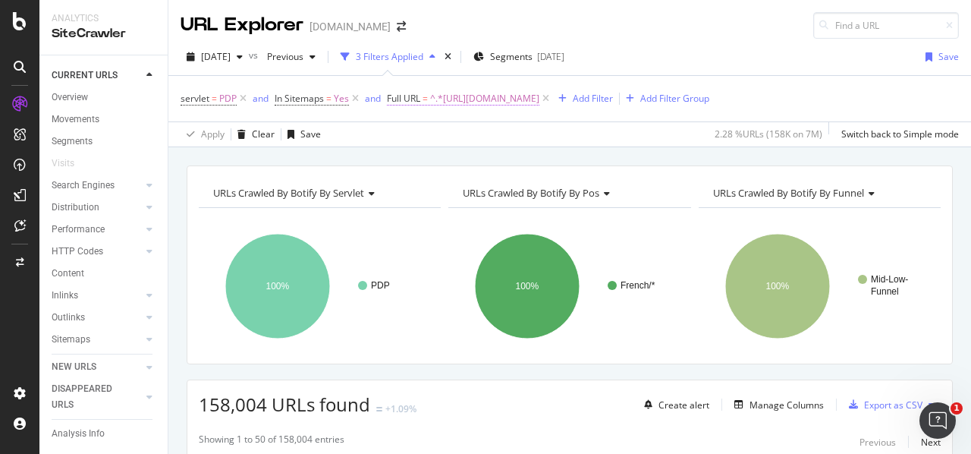
click at [439, 93] on span "^.*https://www.viator.com/fr-FR/.*$" at bounding box center [484, 98] width 109 height 21
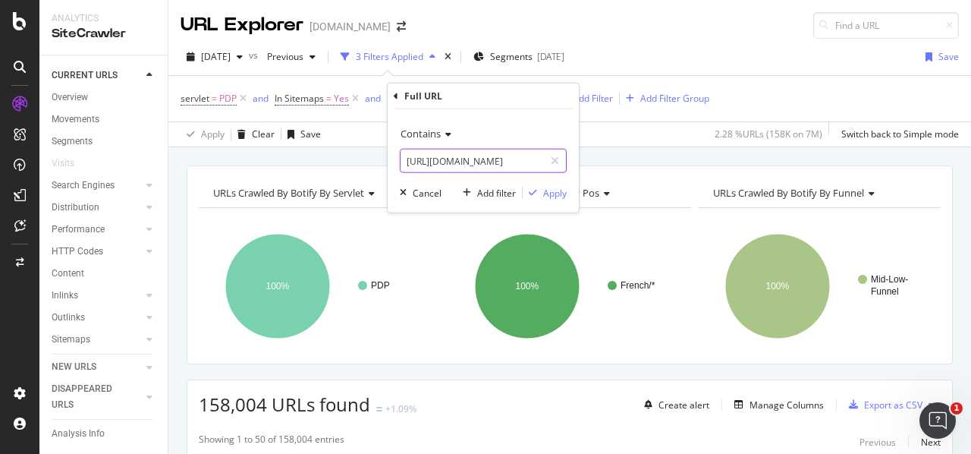
click at [529, 164] on input "https://www.viator.com/fr-FR/" at bounding box center [472, 161] width 143 height 24
click at [529, 162] on input "https://www.viator.com/fr-FR/" at bounding box center [472, 161] width 143 height 24
type input "https://www.viator.com/it-IT/"
click at [560, 186] on div "Apply" at bounding box center [555, 192] width 24 height 13
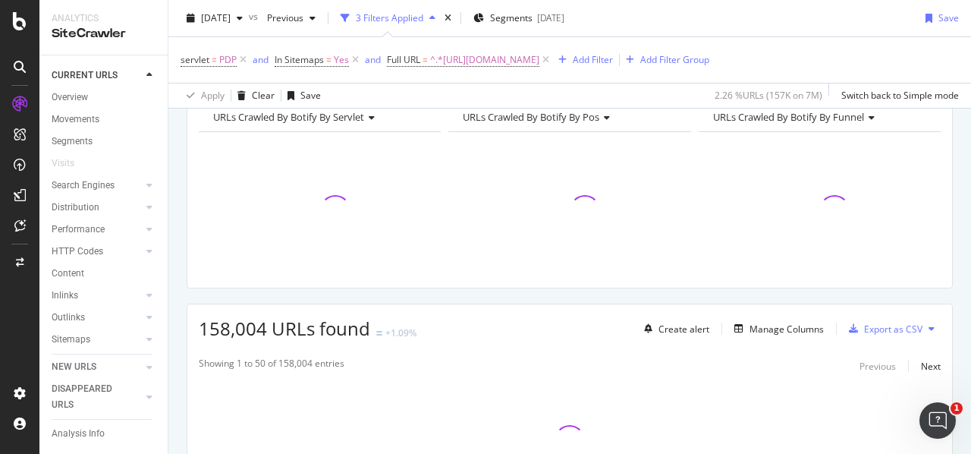
scroll to position [152, 0]
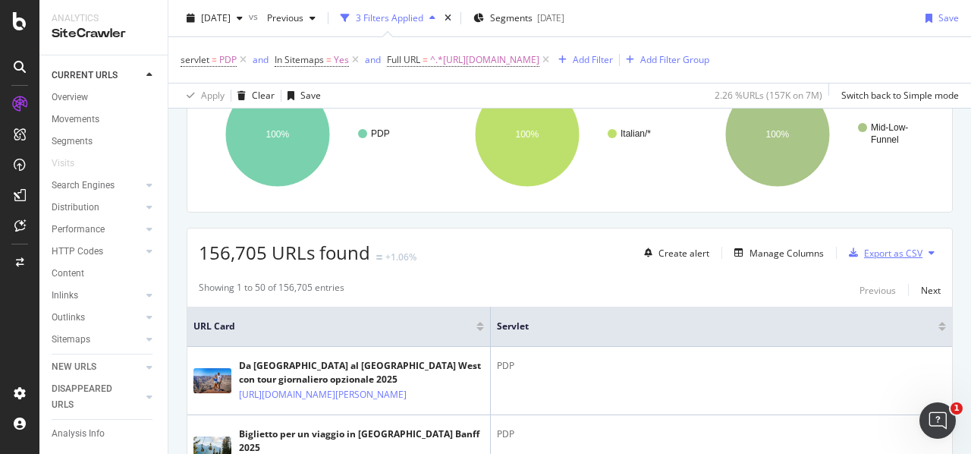
click at [907, 255] on div "Export as CSV" at bounding box center [893, 253] width 58 height 13
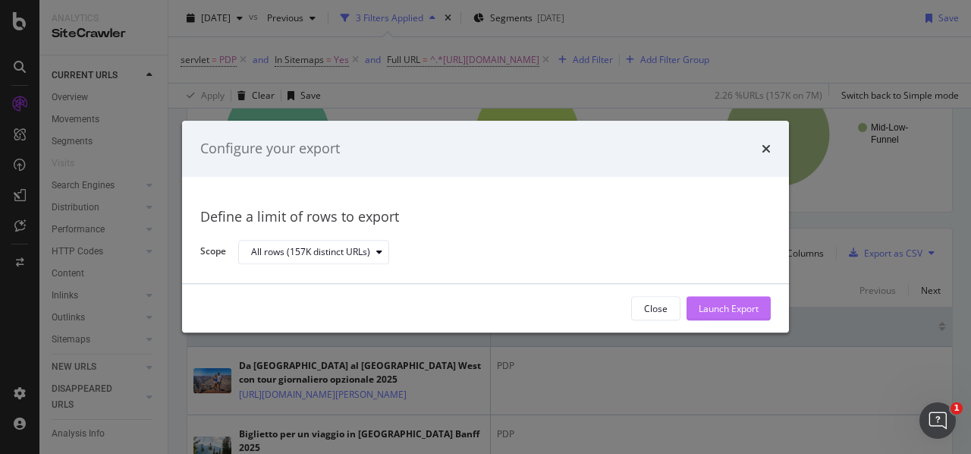
click at [734, 303] on div "Launch Export" at bounding box center [729, 308] width 60 height 13
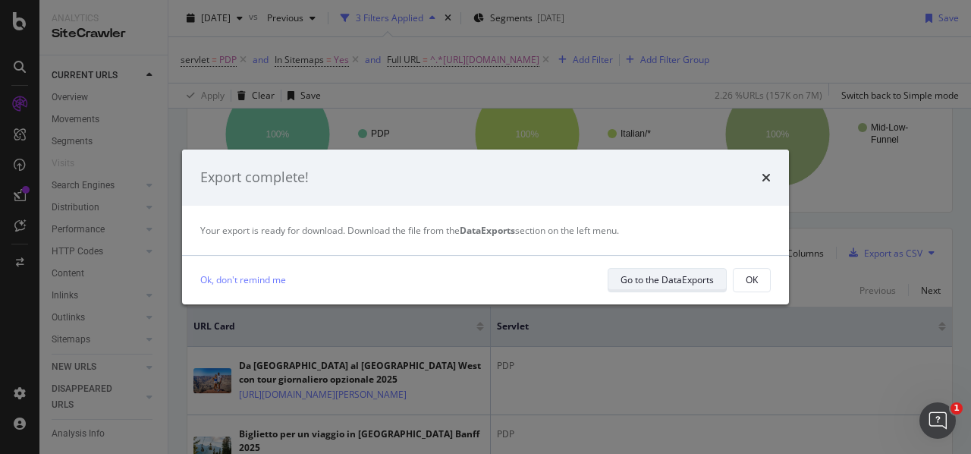
click at [665, 272] on div "Go to the DataExports" at bounding box center [667, 279] width 93 height 21
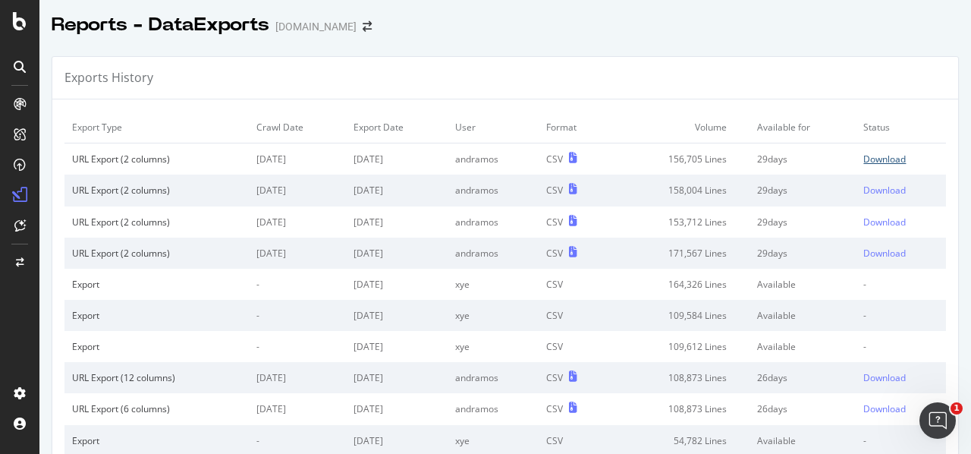
click at [867, 153] on div "Download" at bounding box center [885, 159] width 42 height 13
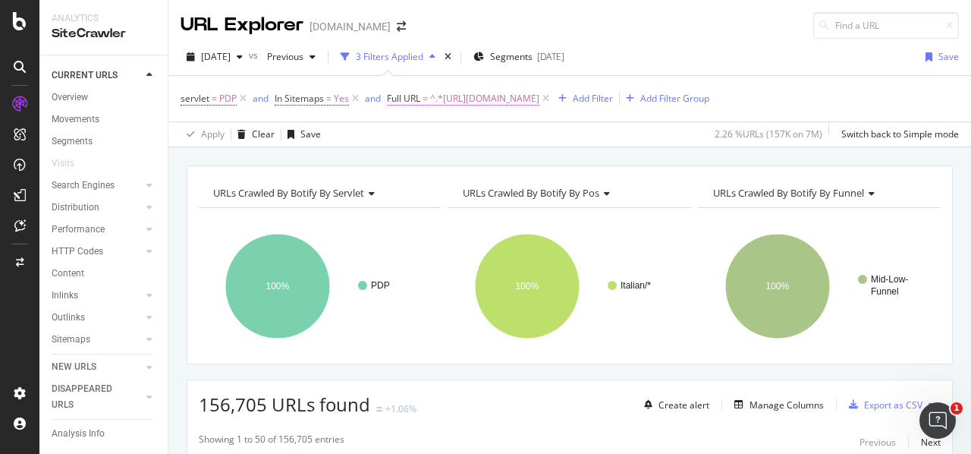
click at [540, 96] on span "^.*https://www.viator.com/it-IT/.*$" at bounding box center [484, 98] width 109 height 21
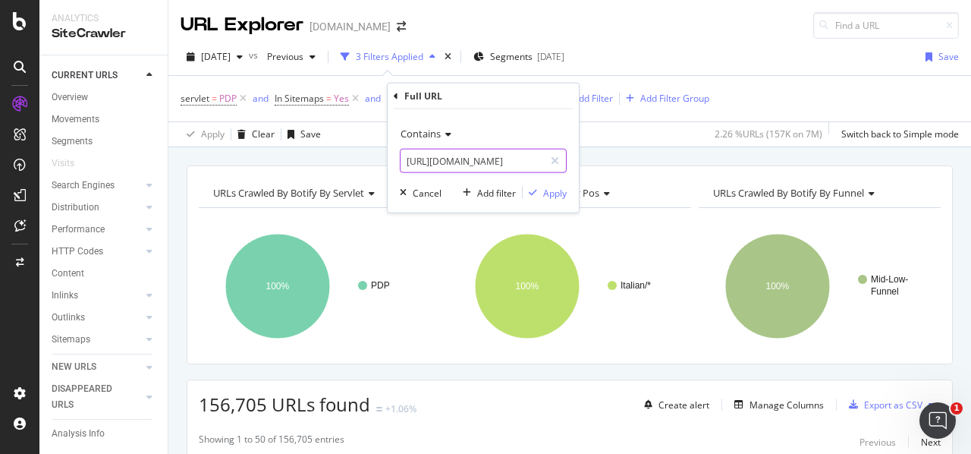
click at [524, 156] on input "https://www.viator.com/it-IT/" at bounding box center [472, 161] width 143 height 24
type input "https://www.viator.com/es-ES/"
click at [542, 185] on button "Apply" at bounding box center [545, 192] width 44 height 15
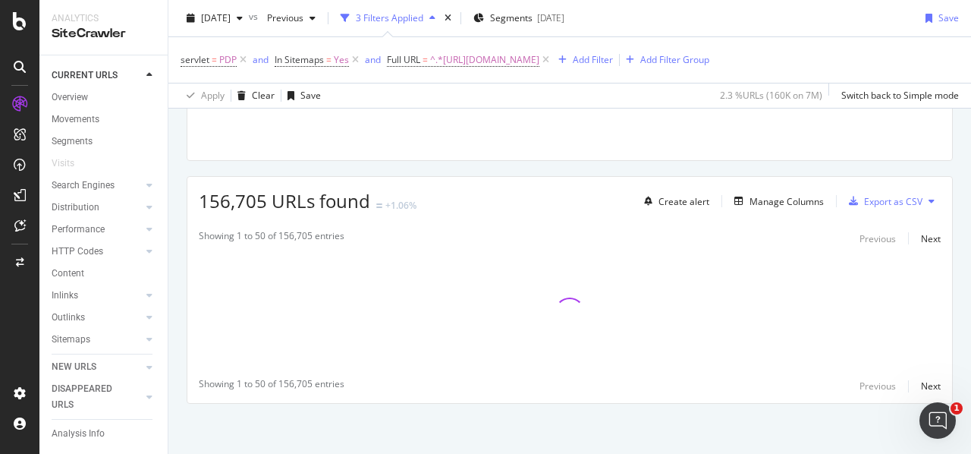
scroll to position [205, 0]
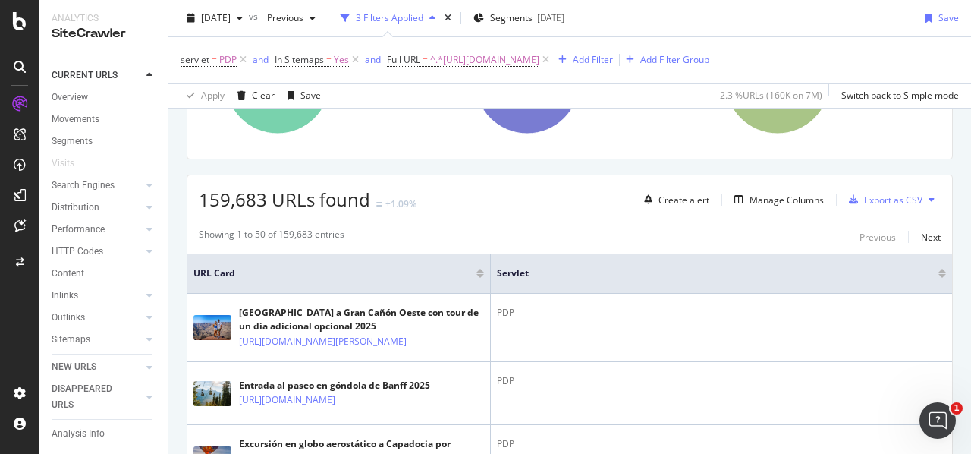
click at [923, 195] on button at bounding box center [932, 199] width 18 height 24
click at [920, 146] on div "URLs Crawled By Botify By servlet Chart (by Value) Table Expand Export as CSV E…" at bounding box center [570, 60] width 766 height 199
click at [865, 195] on div "Export as CSV" at bounding box center [893, 199] width 58 height 13
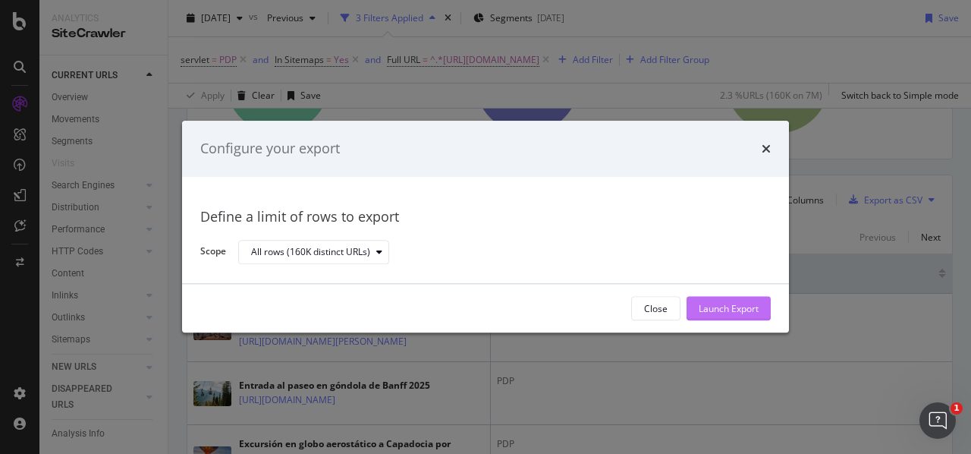
click at [715, 313] on div "Launch Export" at bounding box center [729, 308] width 60 height 13
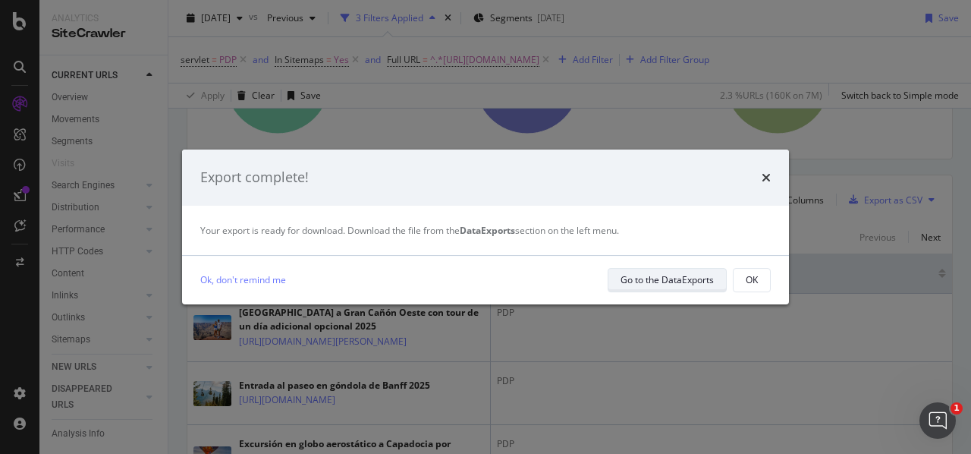
click at [703, 282] on div "Go to the DataExports" at bounding box center [667, 279] width 93 height 13
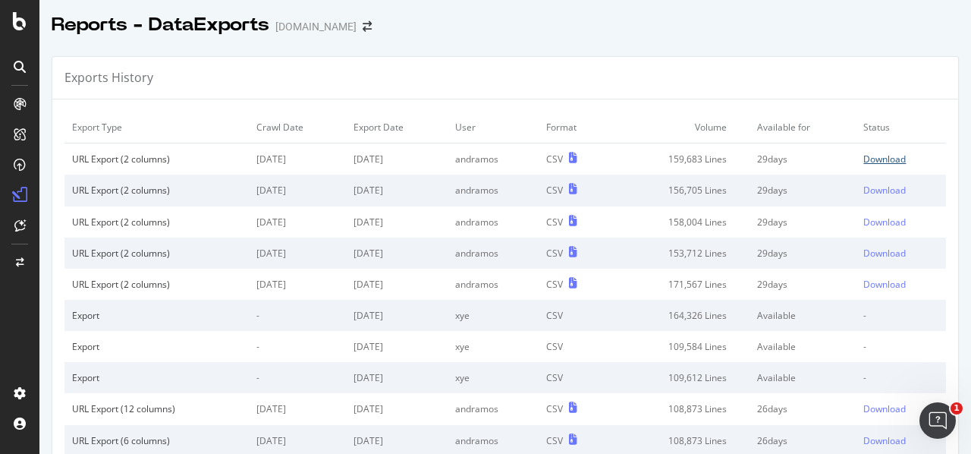
click at [864, 153] on div "Download" at bounding box center [885, 159] width 42 height 13
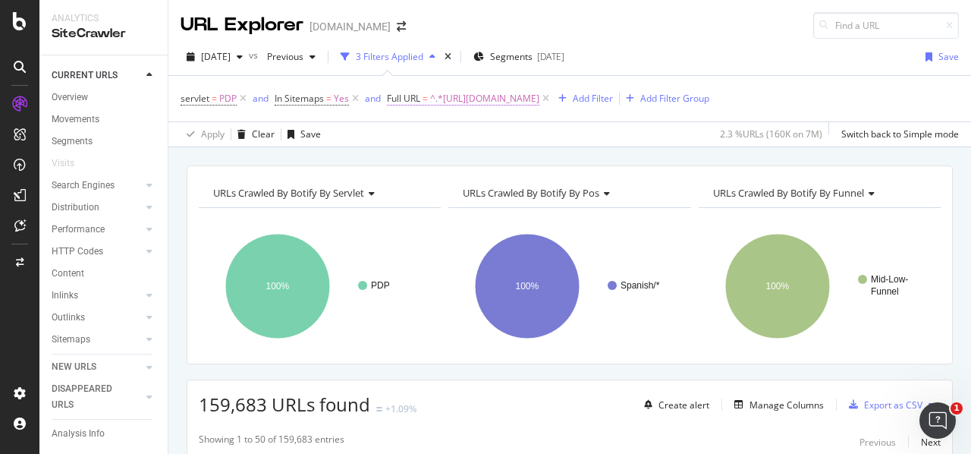
click at [501, 91] on span "^.*https://www.viator.com/es-ES/.*$" at bounding box center [484, 98] width 109 height 21
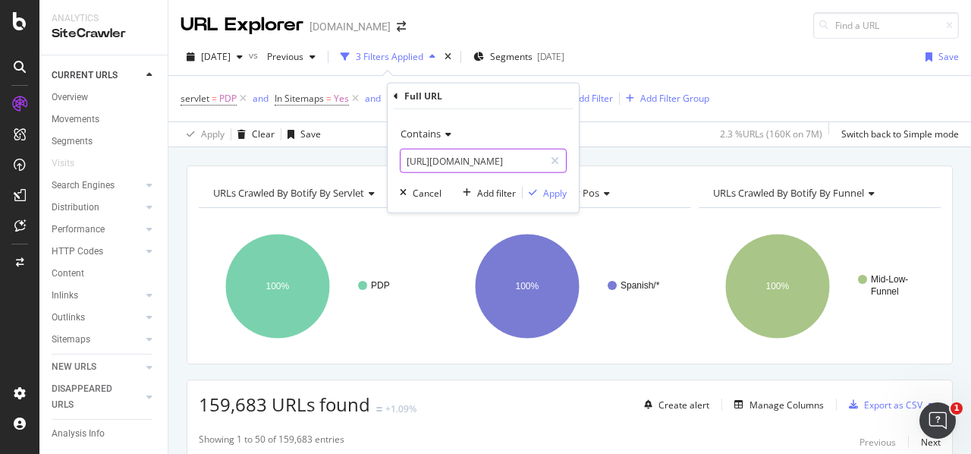
click at [448, 149] on input "https://www.viator.com/es-ES/" at bounding box center [472, 161] width 143 height 24
paste input "n-GB/tours/Boston/Exclusive-Game-Day-Tour-of-Fenway-Park/d678-43406P2"
type input "https://www.viator.com/en-GB/tours/Boston/Exclusive-Game-Day-Tour-of-Fenway-Par…"
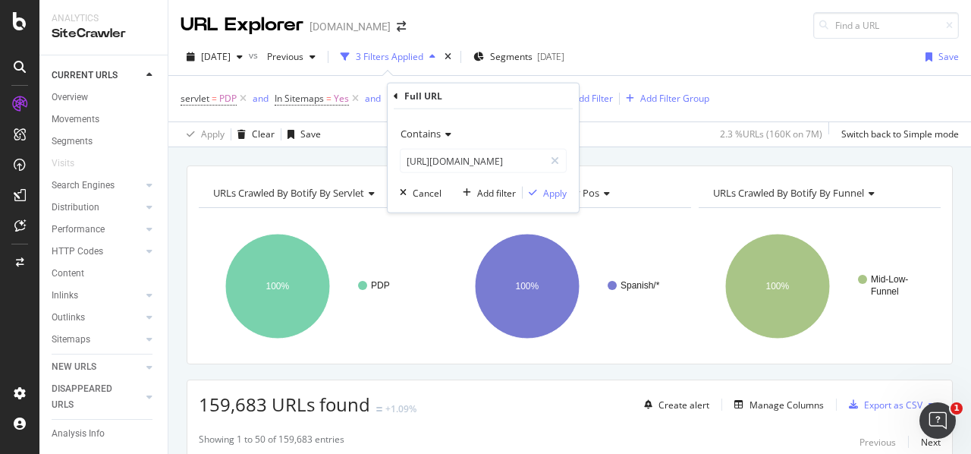
scroll to position [0, 0]
click at [440, 134] on span "Contains" at bounding box center [421, 134] width 40 height 14
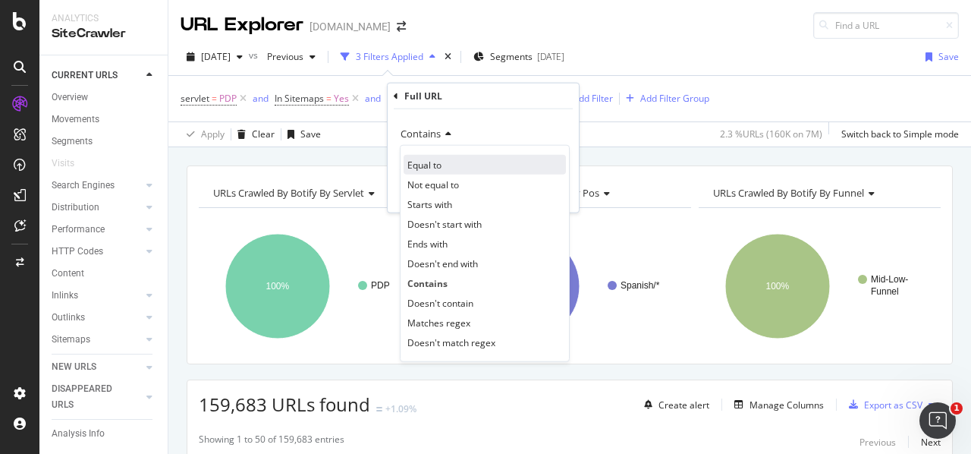
click at [449, 163] on div "Equal to" at bounding box center [485, 165] width 162 height 20
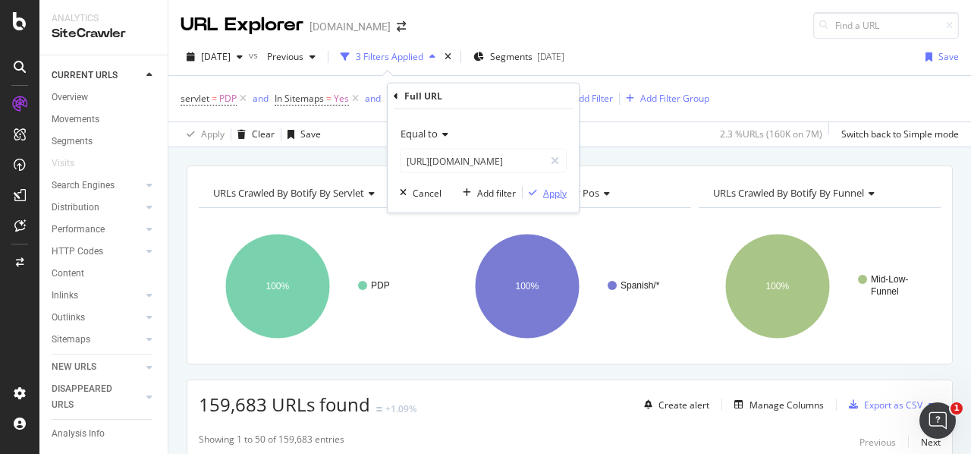
click at [555, 197] on div "Apply" at bounding box center [555, 192] width 24 height 13
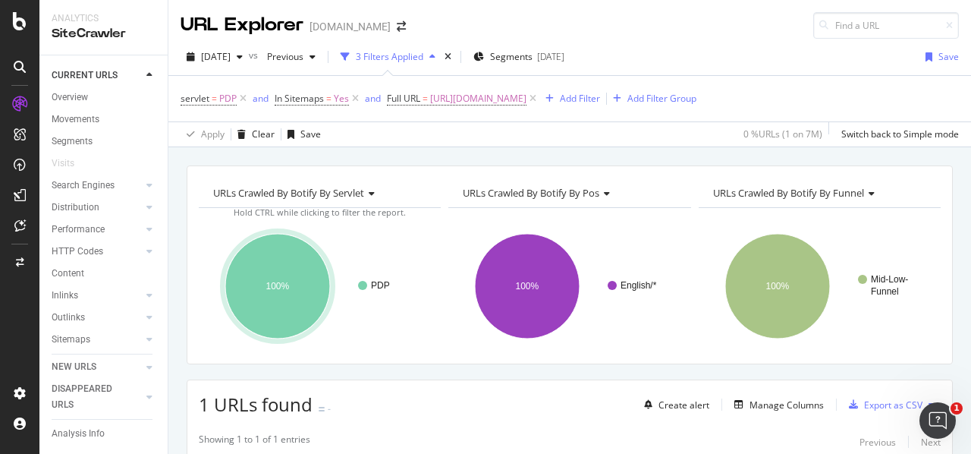
scroll to position [228, 0]
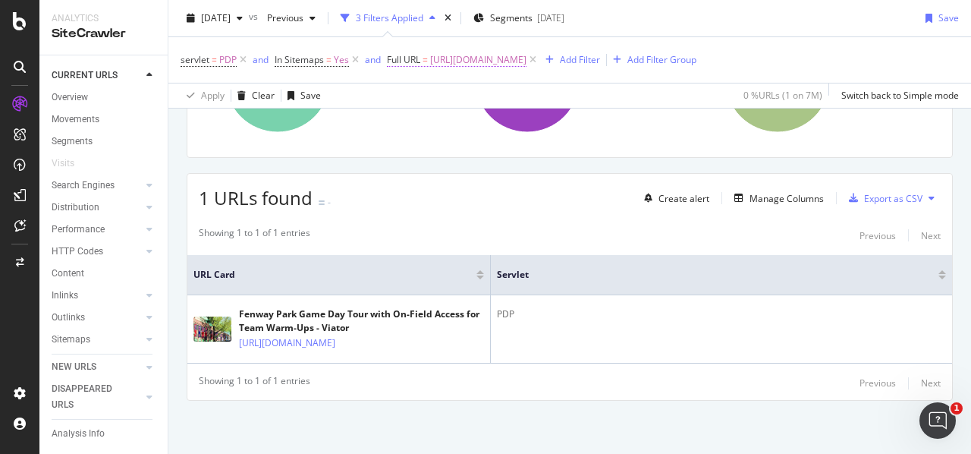
click at [436, 59] on span "https://www.viator.com/en-GB/tours/Boston/Exclusive-Game-Day-Tour-of-Fenway-Par…" at bounding box center [478, 59] width 96 height 21
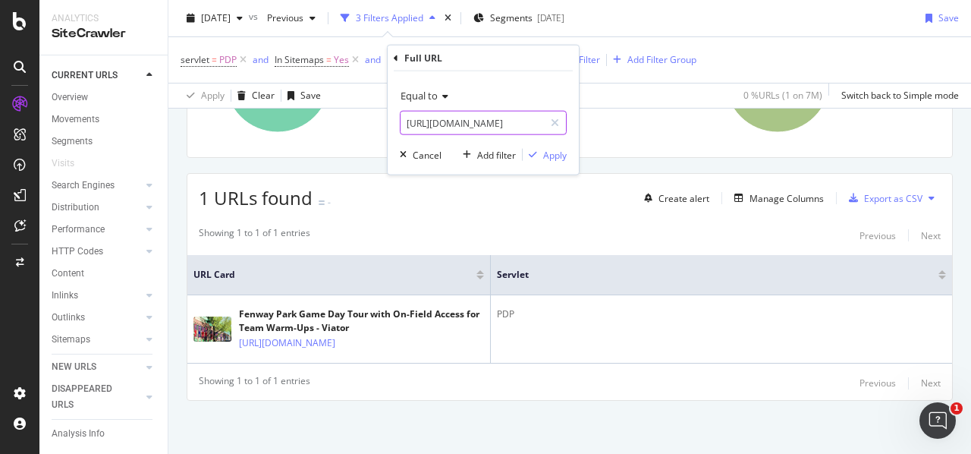
click at [436, 116] on input "https://www.viator.com/en-GB/tours/Boston/Exclusive-Game-Day-Tour-of-Fenway-Par…" at bounding box center [472, 123] width 143 height 24
paste input "s-ES/tours/St-Petersburg/Make-your-own-Silver-Ring-at-The-Brass-Dagger/d5403-43…"
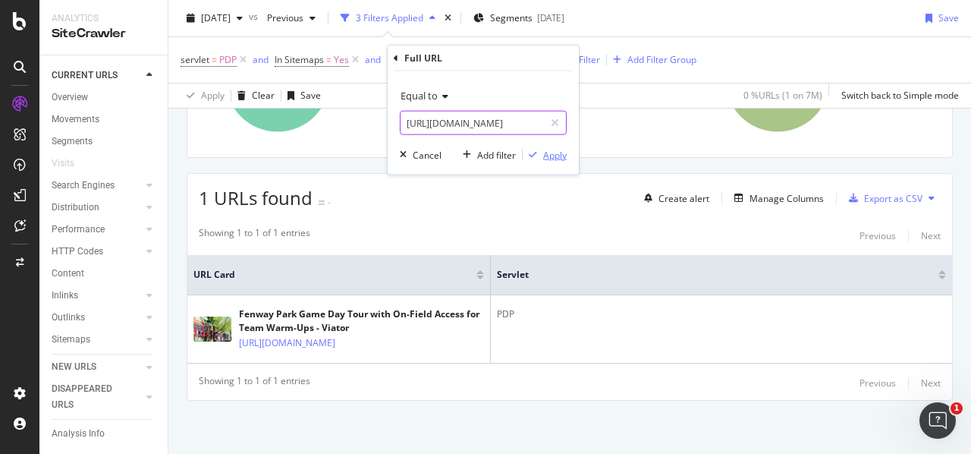
type input "https://www.viator.com/es-ES/tours/St-Petersburg/Make-your-own-Silver-Ring-at-T…"
click at [548, 153] on div "Apply" at bounding box center [555, 154] width 24 height 13
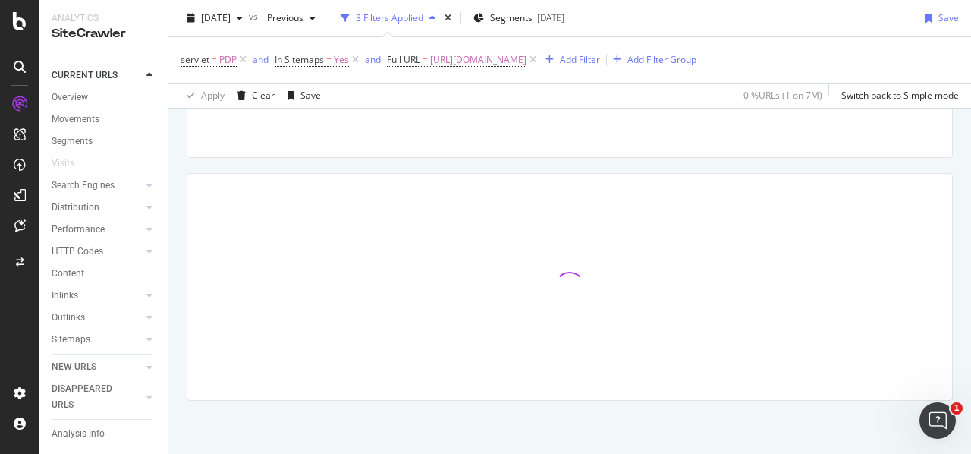
scroll to position [224, 0]
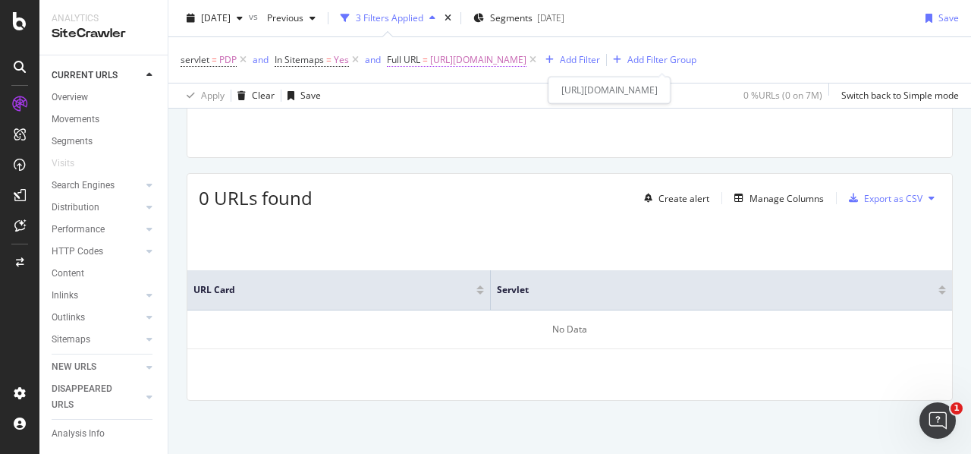
click at [448, 64] on span "https://www.viator.com/es-ES/tours/St-Petersburg/Make-your-own-Silver-Ring-at-T…" at bounding box center [478, 59] width 96 height 21
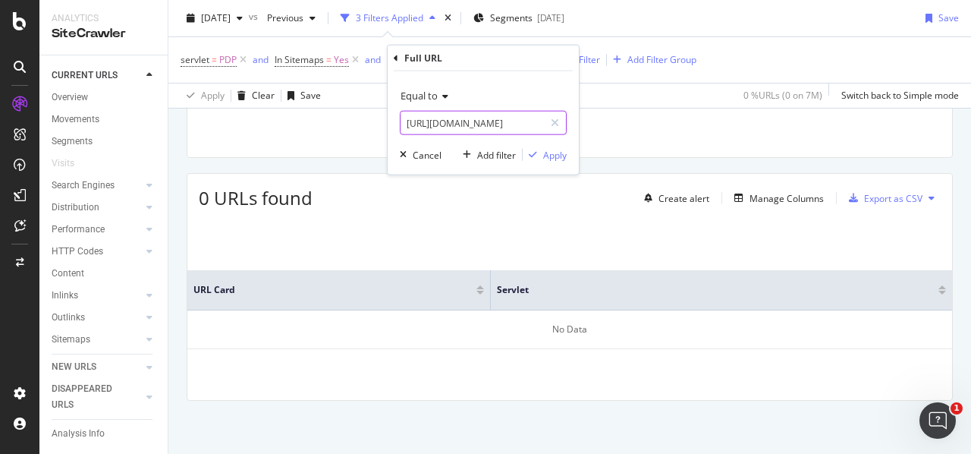
click at [434, 115] on input "https://www.viator.com/es-ES/tours/St-Petersburg/Make-your-own-Silver-Ring-at-T…" at bounding box center [472, 123] width 143 height 24
paste input "eattle/Cocktails-and-Culture-Pike-Place-Market-Happy-Hour-Adventure/d704-405609…"
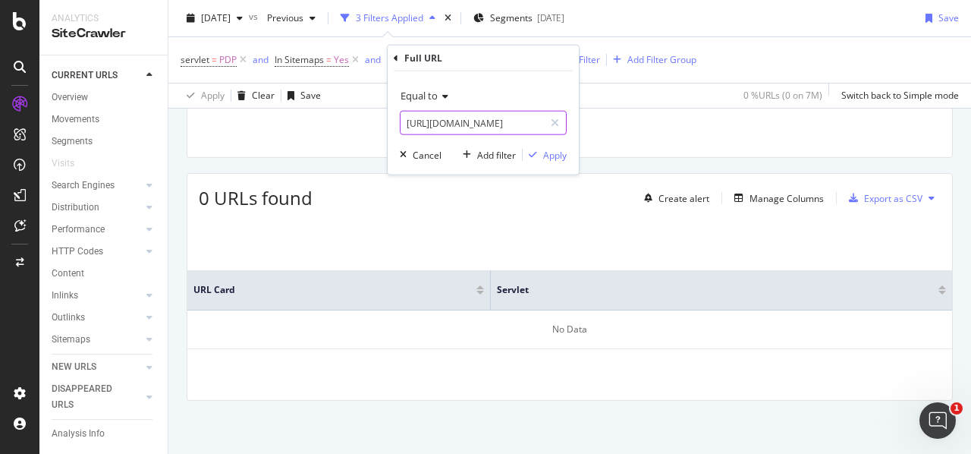
type input "https://www.viator.com/es-ES/tours/Seattle/Cocktails-and-Culture-Pike-Place-Mar…"
click at [545, 148] on div "Apply" at bounding box center [555, 154] width 24 height 13
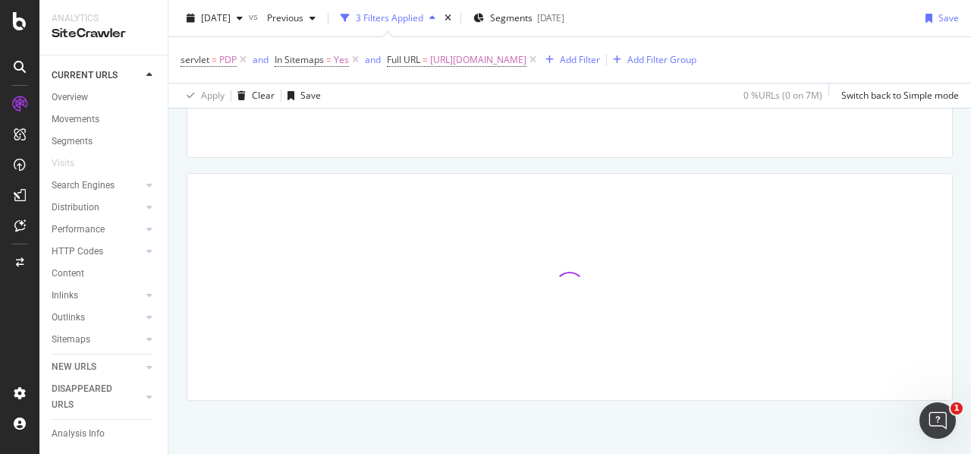
scroll to position [227, 0]
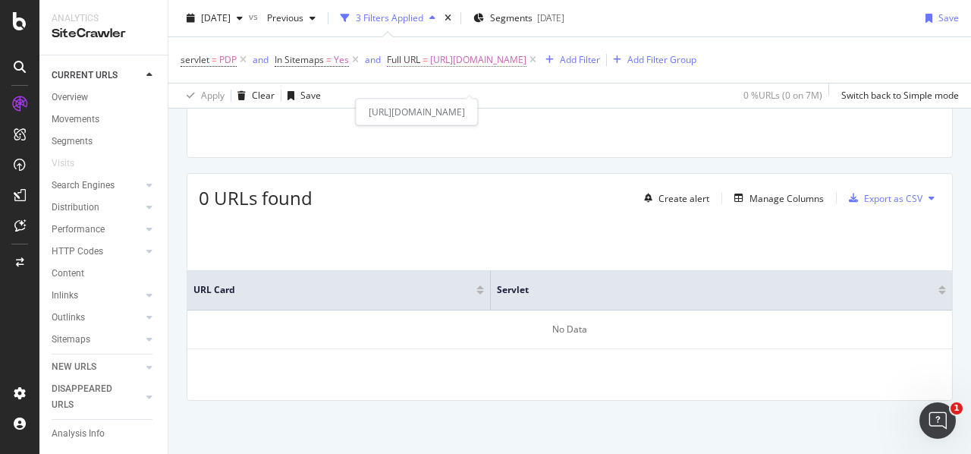
click at [430, 71] on span "https://www.viator.com/es-ES/tours/Seattle/Cocktails-and-Culture-Pike-Place-Mar…" at bounding box center [478, 59] width 96 height 21
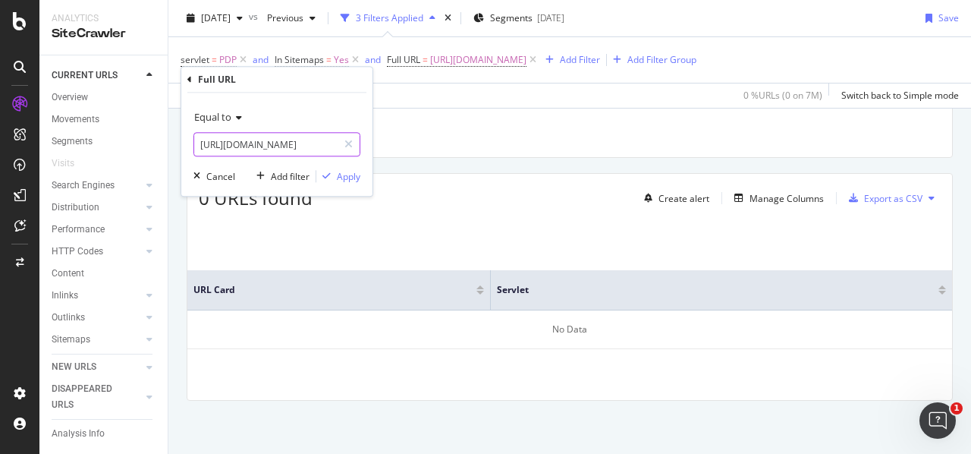
click at [317, 143] on input "https://www.viator.com/es-ES/tours/Seattle/Cocktails-and-Culture-Pike-Place-Mar…" at bounding box center [265, 144] width 143 height 24
paste input "de-DE/tours/Montego-Bay/Montego-Bay-Highlights-with-Local-Guide-and-Private-Tra…"
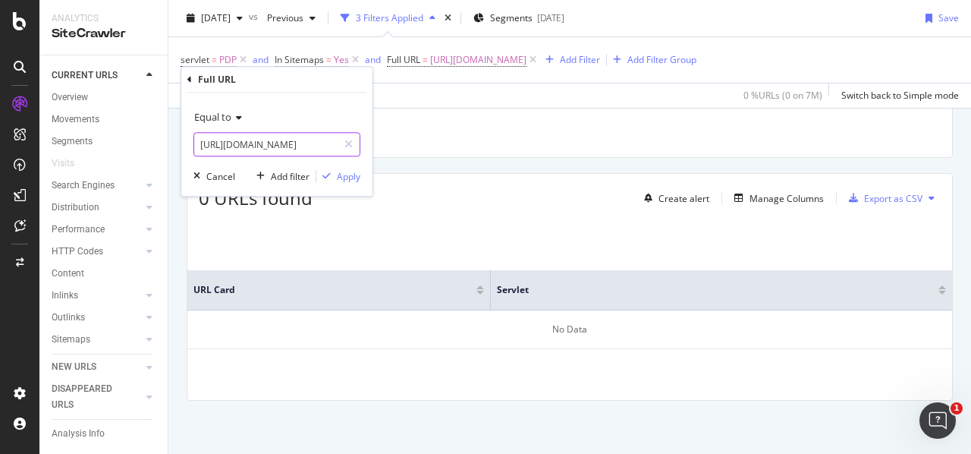
type input "https://www.viator.com/de-DE/tours/Montego-Bay/Montego-Bay-Highlights-with-Loca…"
click at [341, 182] on div "Apply" at bounding box center [349, 176] width 24 height 13
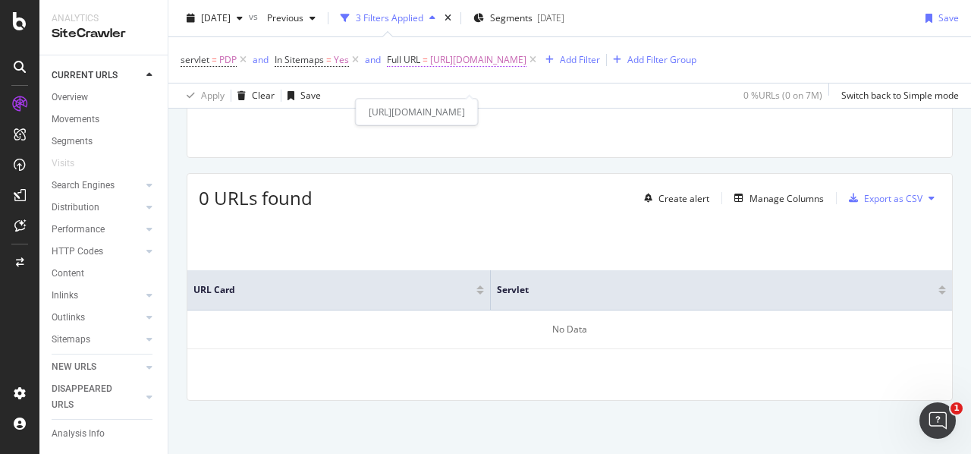
click at [430, 71] on span "https://www.viator.com/de-DE/tours/Montego-Bay/Montego-Bay-Highlights-with-Loca…" at bounding box center [478, 59] width 96 height 21
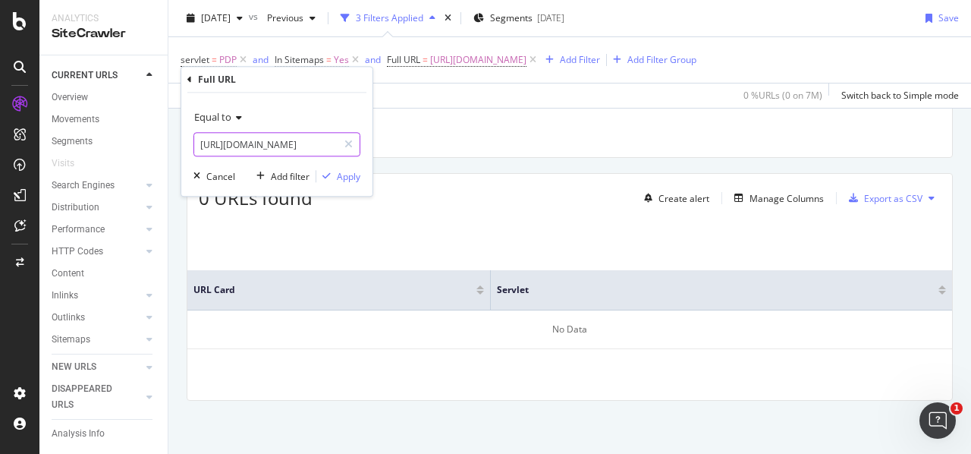
click at [291, 135] on input "https://www.viator.com/de-DE/tours/Montego-Bay/Montego-Bay-Highlights-with-Loca…" at bounding box center [265, 144] width 143 height 24
paste input "https://www.viator.com/de-DE/tours/St-Moritz/Discover-Engadina-with-a-private-g…"
type input "https://www.viator.com/de-DE/tours/St-Moritz/Discover-Engadina-with-a-private-g…"
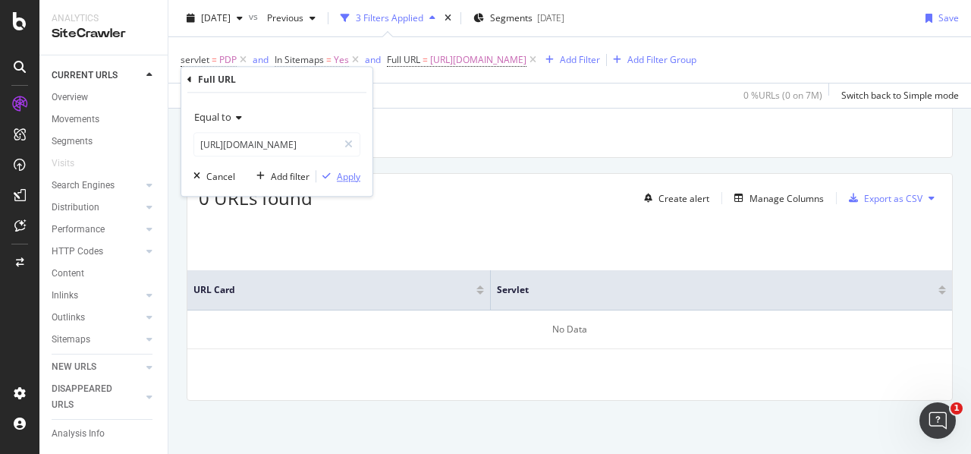
scroll to position [0, 0]
click at [326, 172] on icon "button" at bounding box center [326, 175] width 8 height 9
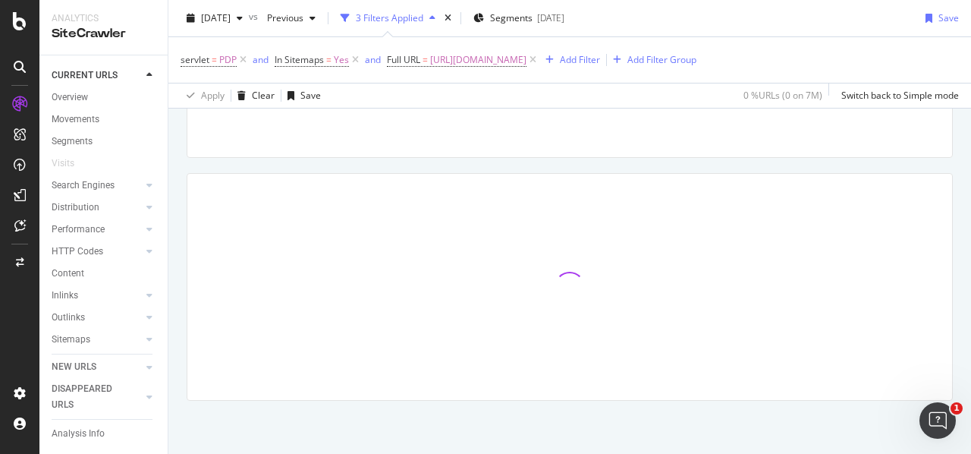
scroll to position [224, 0]
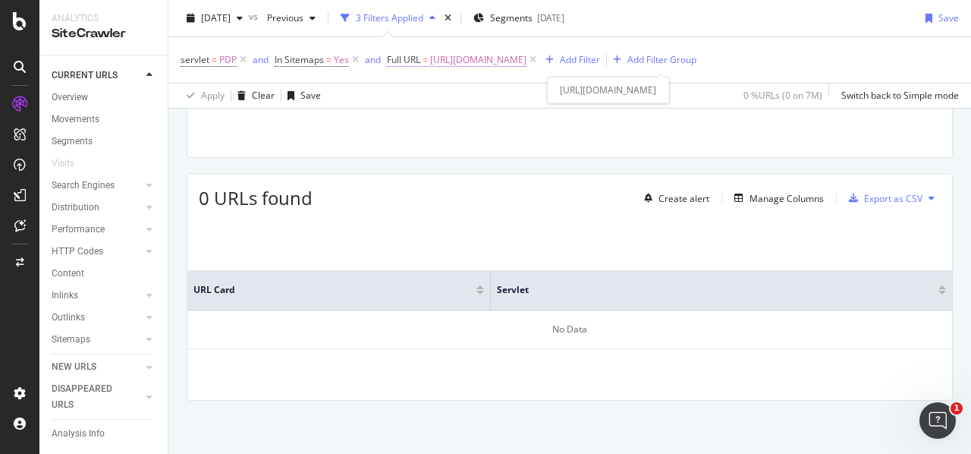
click at [441, 55] on span "https://www.viator.com/de-DE/tours/St-Moritz/Discover-Engadina-with-a-private-g…" at bounding box center [478, 59] width 96 height 21
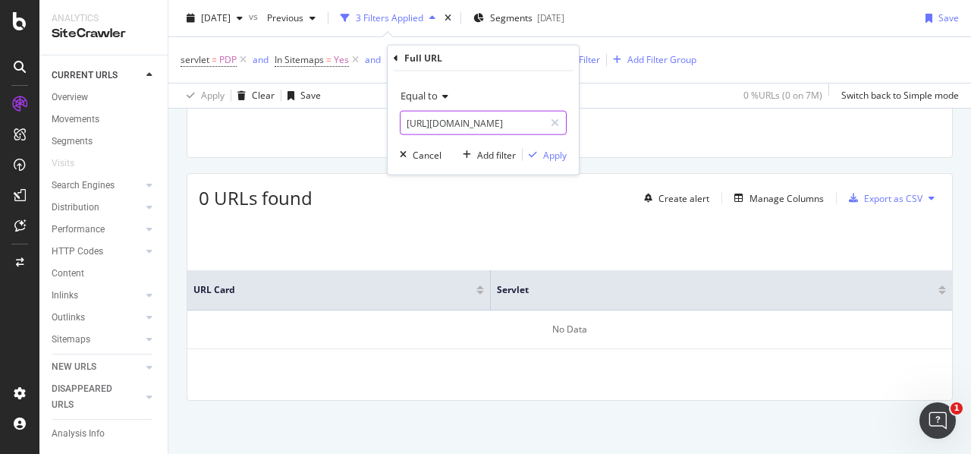
click at [434, 118] on input "https://www.viator.com/de-DE/tours/St-Moritz/Discover-Engadina-with-a-private-g…" at bounding box center [472, 123] width 143 height 24
paste input "fr-FR/tours/Jaipur/Private-Instagram-Tour-of-Jaipurs-Most-Photogenic-Locations/…"
type input "https://www.viator.com/fr-FR/tours/Jaipur/Private-Instagram-Tour-of-Jaipurs-Mos…"
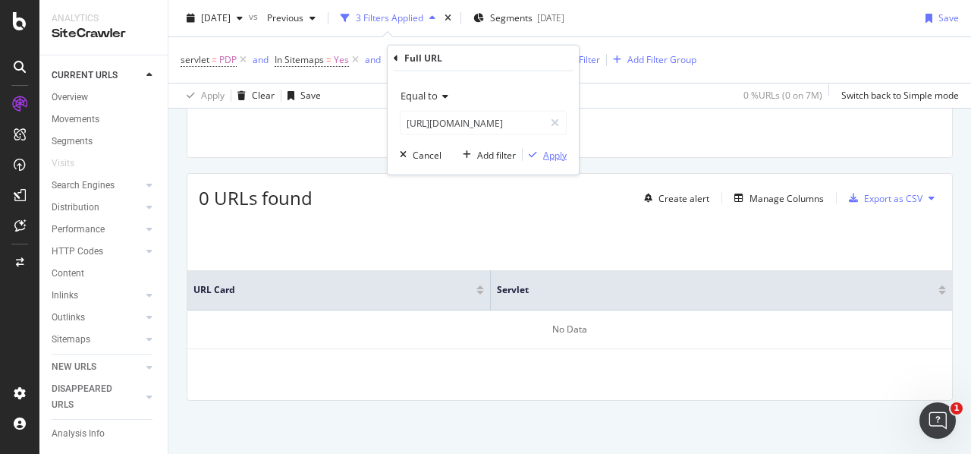
drag, startPoint x: 554, startPoint y: 154, endPoint x: 637, endPoint y: 11, distance: 164.9
click at [554, 154] on div "Apply" at bounding box center [555, 154] width 24 height 13
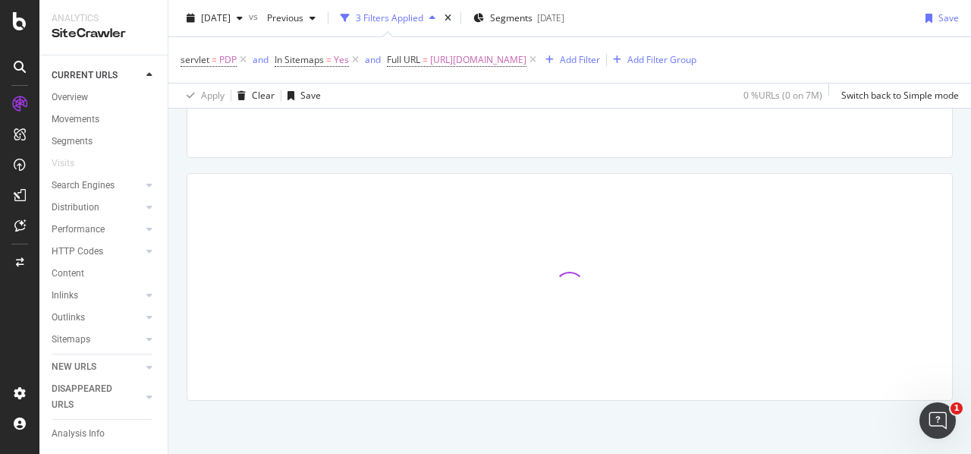
scroll to position [227, 0]
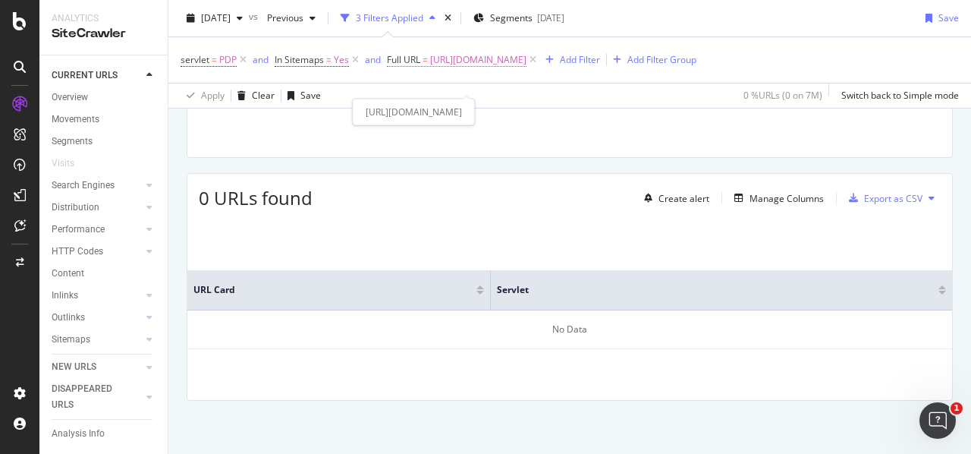
click at [430, 71] on span "https://www.viator.com/fr-FR/tours/Jaipur/Private-Instagram-Tour-of-Jaipurs-Mos…" at bounding box center [478, 59] width 96 height 21
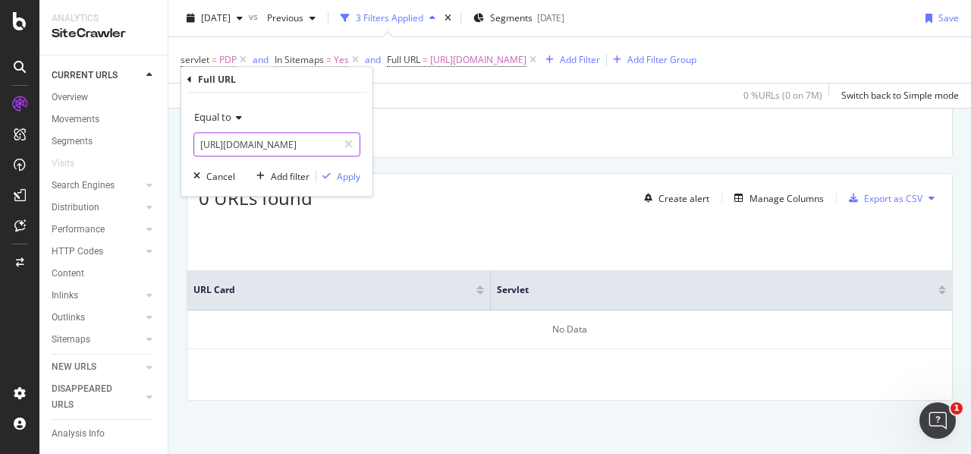
click at [316, 153] on input "https://www.viator.com/fr-FR/tours/Jaipur/Private-Instagram-Tour-of-Jaipurs-Mos…" at bounding box center [265, 144] width 143 height 24
paste input "Berlin/Hitlers-Camps-KZ-Sachsenhausen/d488-105940P6"
type input "https://www.viator.com/fr-FR/tours/Berlin/Hitlers-Camps-KZ-Sachsenhausen/d488-1…"
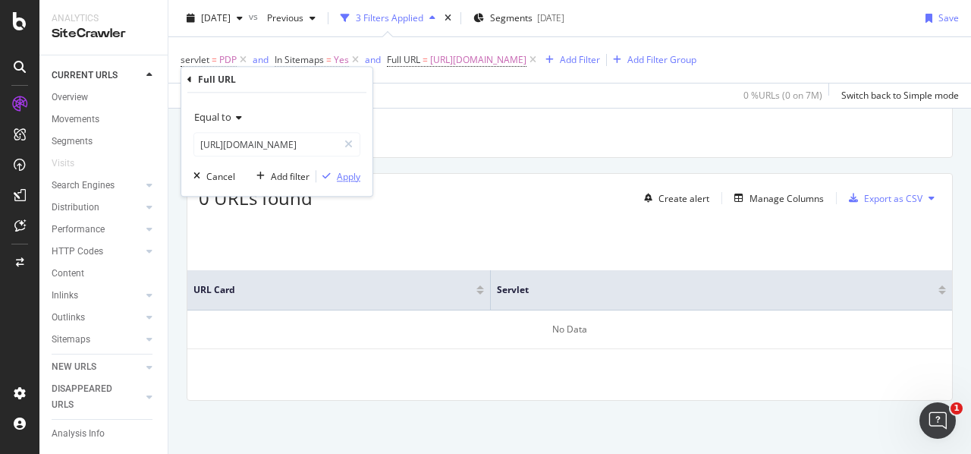
scroll to position [0, 0]
click at [341, 180] on div "Apply" at bounding box center [349, 176] width 24 height 13
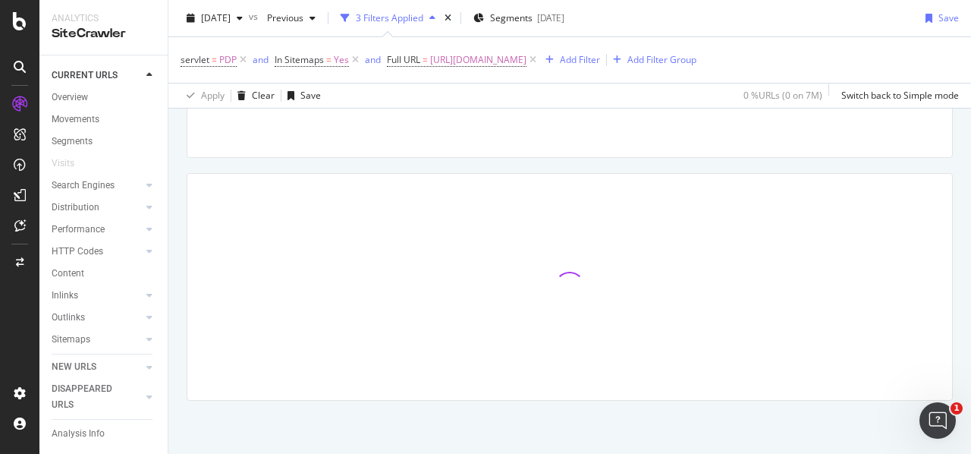
scroll to position [224, 0]
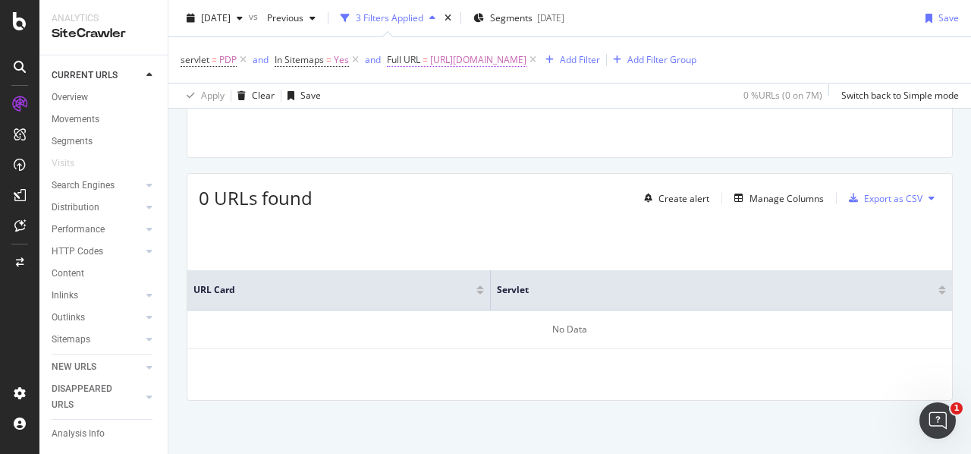
click at [458, 61] on span "https://www.viator.com/fr-FR/tours/Berlin/Hitlers-Camps-KZ-Sachsenhausen/d488-1…" at bounding box center [478, 59] width 96 height 21
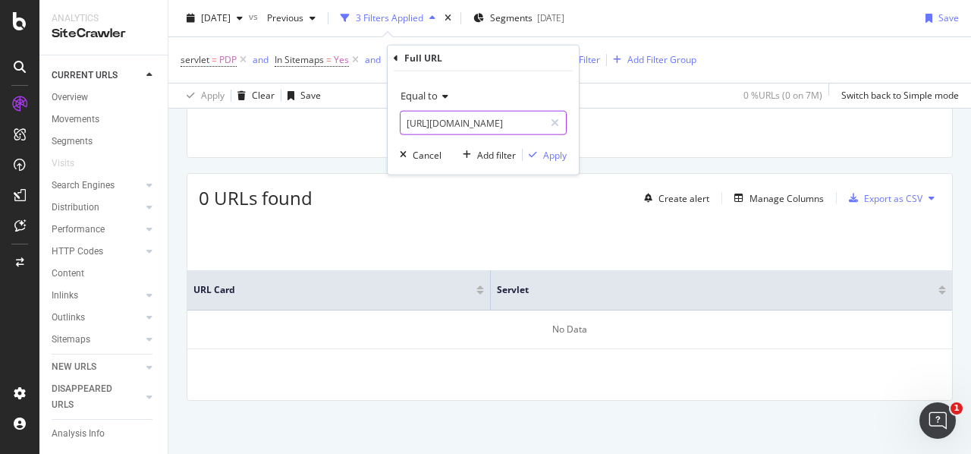
click at [449, 118] on input "https://www.viator.com/fr-FR/tours/Berlin/Hitlers-Camps-KZ-Sachsenhausen/d488-1…" at bounding box center [472, 123] width 143 height 24
paste input "it-IT/tours/Ho-Chi-Minh-City/Luxury-Tour-MUI-NE-FULL-DAY-LUNCH-From-Ho-Chi-Minh…"
type input "https://www.viator.com/it-IT/tours/Ho-Chi-Minh-City/Luxury-Tour-MUI-NE-FULL-DAY…"
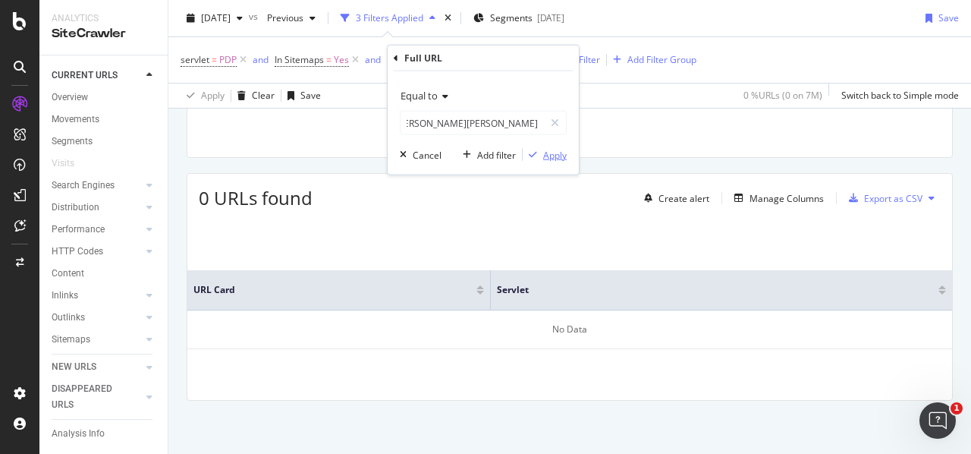
scroll to position [0, 0]
click at [555, 157] on div "Apply" at bounding box center [555, 154] width 24 height 13
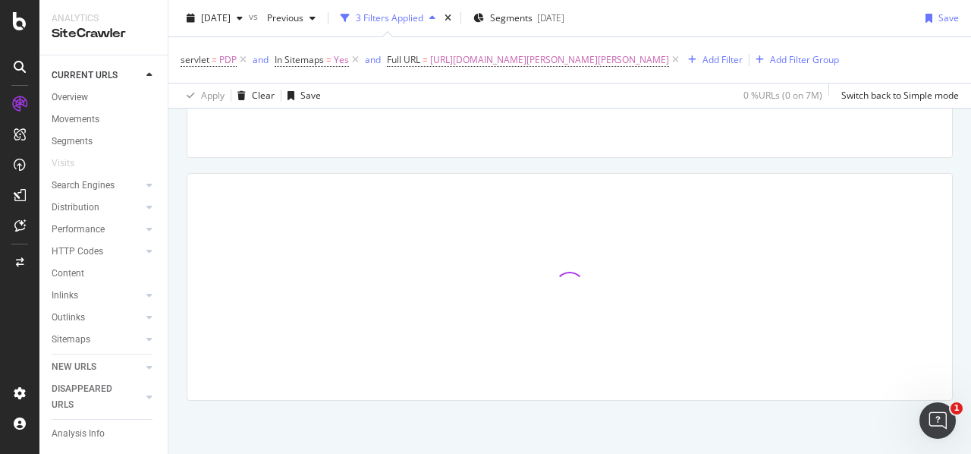
scroll to position [227, 0]
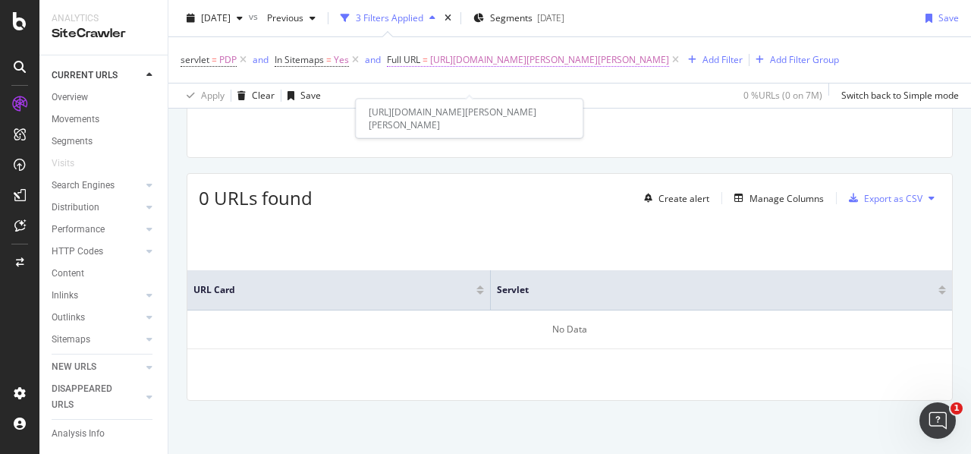
click at [493, 71] on span "https://www.viator.com/it-IT/tours/Ho-Chi-Minh-City/Luxury-Tour-MUI-NE-FULL-DAY…" at bounding box center [549, 59] width 239 height 21
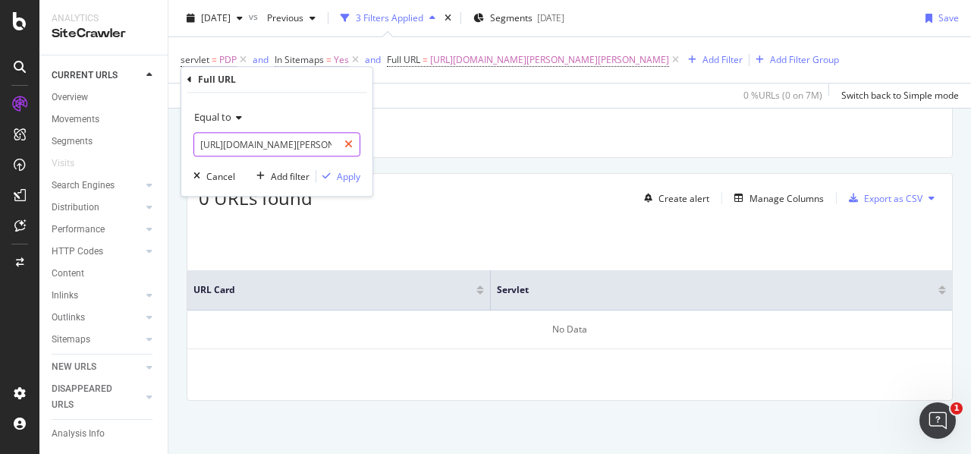
click at [348, 146] on icon at bounding box center [348, 144] width 8 height 11
click at [309, 142] on input "text" at bounding box center [276, 144] width 165 height 24
paste input "https://www.viator.com/it-IT/tours/Montego-Bay/Private-Roundtrip-Airport-Transf…"
type input "https://www.viator.com/it-IT/tours/Montego-Bay/Private-Roundtrip-Airport-Transf…"
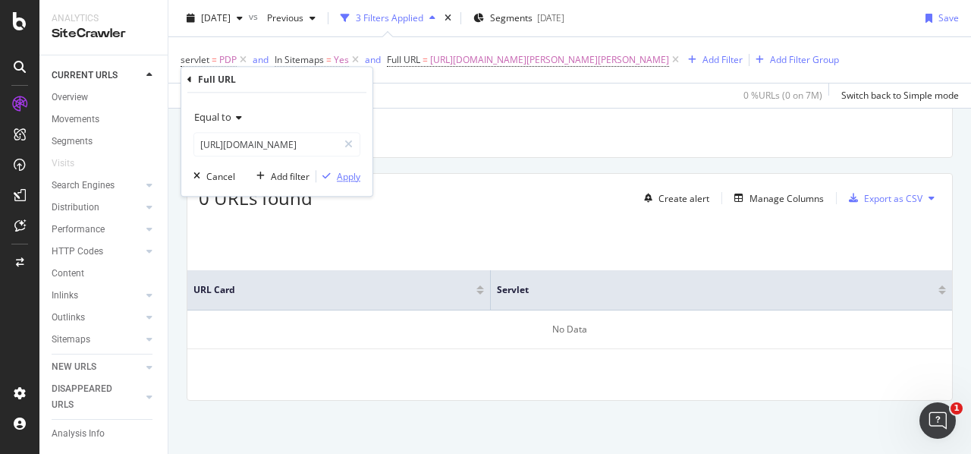
scroll to position [0, 0]
click at [359, 180] on div "Apply" at bounding box center [349, 176] width 24 height 13
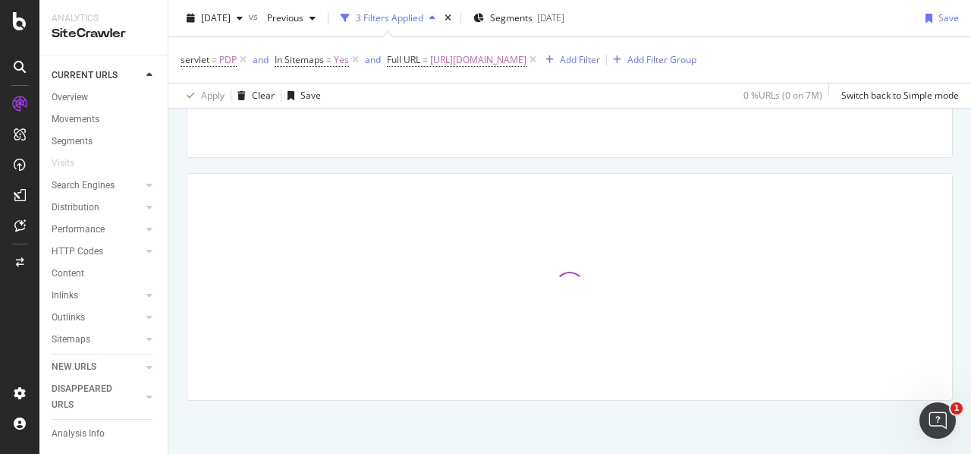
scroll to position [224, 0]
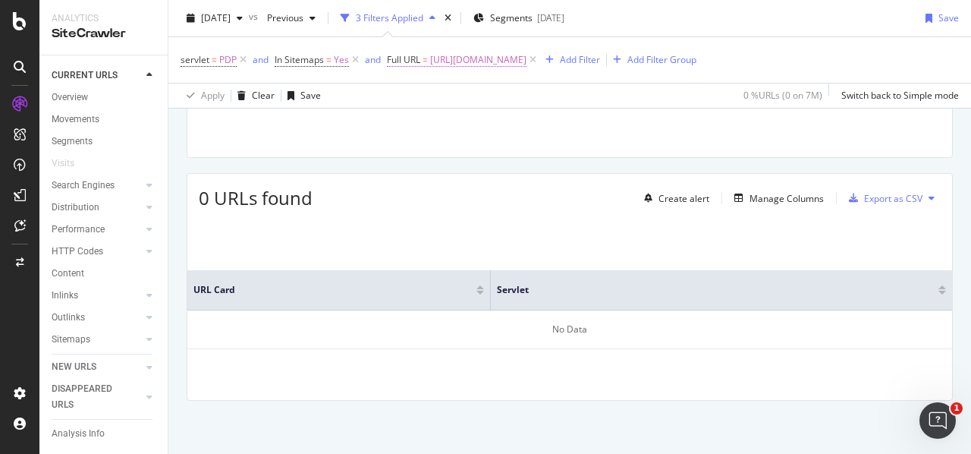
click at [504, 64] on span "https://www.viator.com/it-IT/tours/Montego-Bay/Private-Roundtrip-Airport-Transf…" at bounding box center [478, 59] width 96 height 21
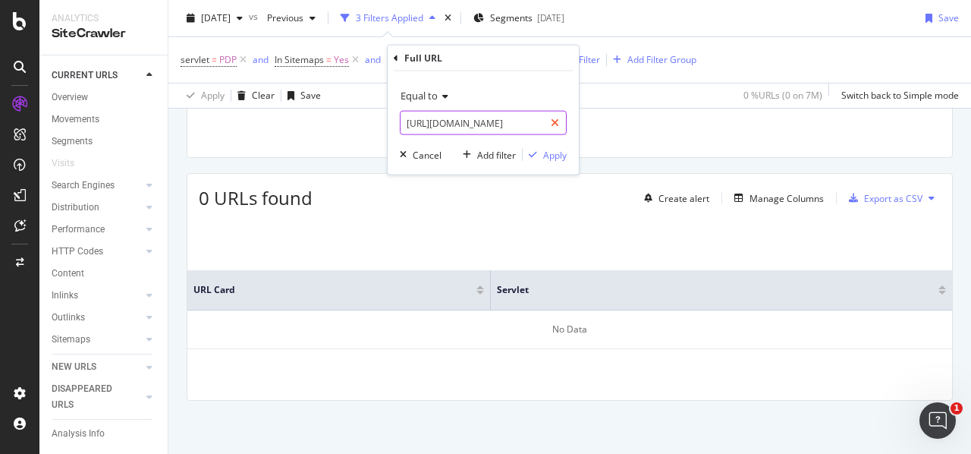
click at [555, 122] on icon at bounding box center [555, 123] width 8 height 11
click at [488, 118] on input "text" at bounding box center [483, 123] width 165 height 24
paste input "https://www.viator.com/tours/Kaunas/Private-Custom-Walking-Tour-with-a-Local-Gu…"
type input "https://www.viator.com/tours/Kaunas/Private-Custom-Walking-Tour-with-a-Local-Gu…"
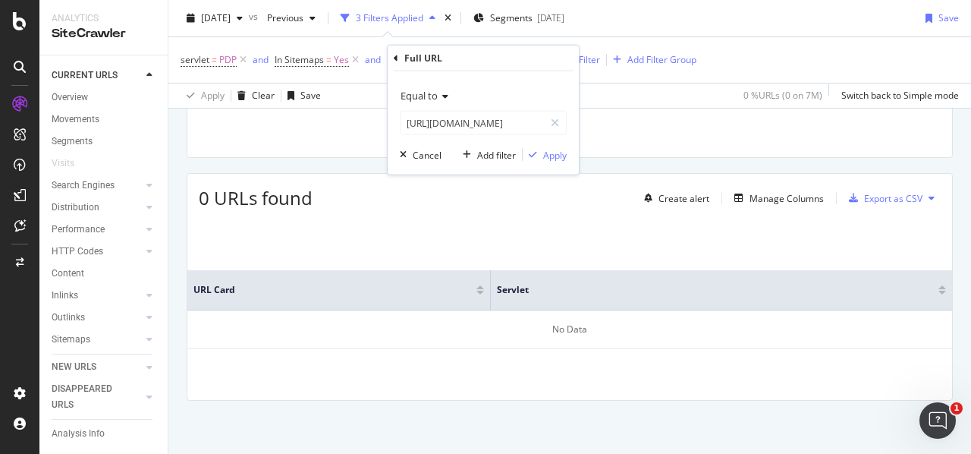
scroll to position [0, 0]
click at [563, 162] on div "Equal to https://www.viator.com/tours/Kaunas/Private-Custom-Walking-Tour-with-a…" at bounding box center [483, 122] width 191 height 103
click at [560, 158] on div "Apply" at bounding box center [555, 154] width 24 height 13
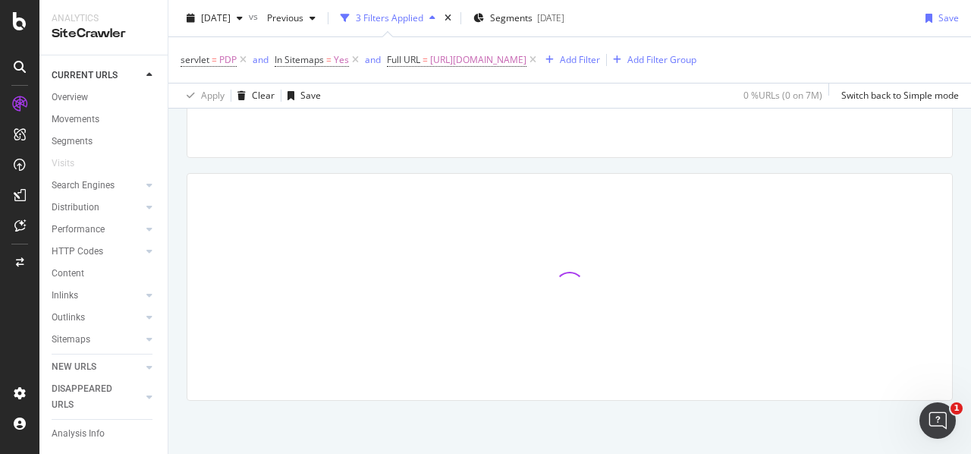
scroll to position [227, 0]
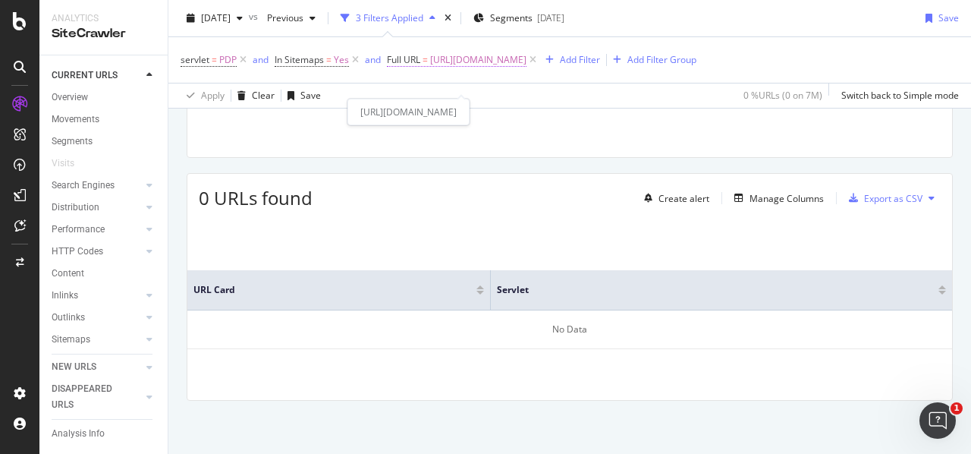
click at [479, 71] on span "https://www.viator.com/tours/Kaunas/Private-Custom-Walking-Tour-with-a-Local-Gu…" at bounding box center [478, 59] width 96 height 21
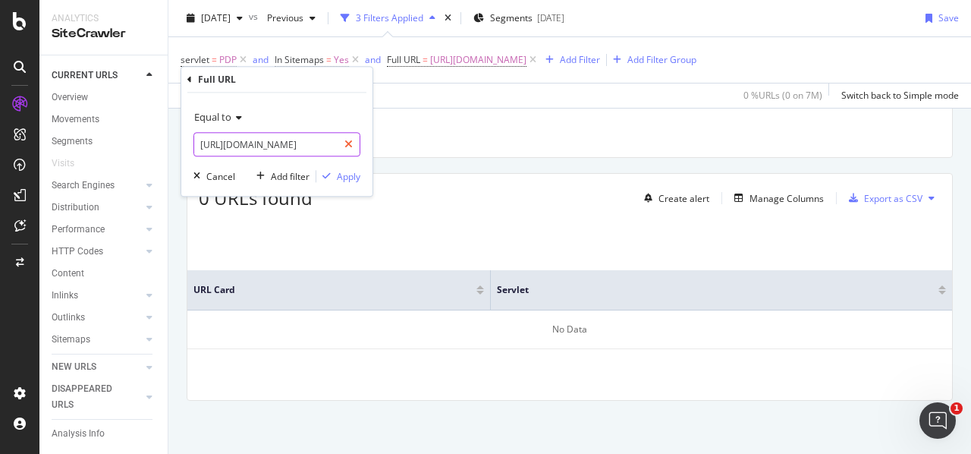
click at [349, 139] on icon at bounding box center [348, 144] width 8 height 11
click at [317, 149] on input "text" at bounding box center [276, 144] width 165 height 24
paste input "https://www.viator.com/tours/Cape-Town/Cape-Point-Boulders-Beach-Penguins-Colon…"
type input "https://www.viator.com/tours/Cape-Town/Cape-Point-Boulders-Beach-Penguins-Colon…"
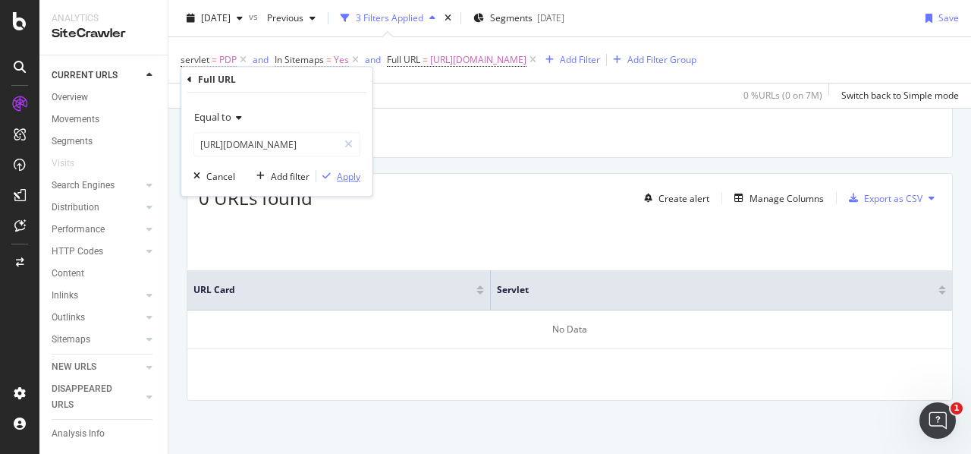
scroll to position [0, 0]
click at [349, 175] on div "Apply" at bounding box center [349, 176] width 24 height 13
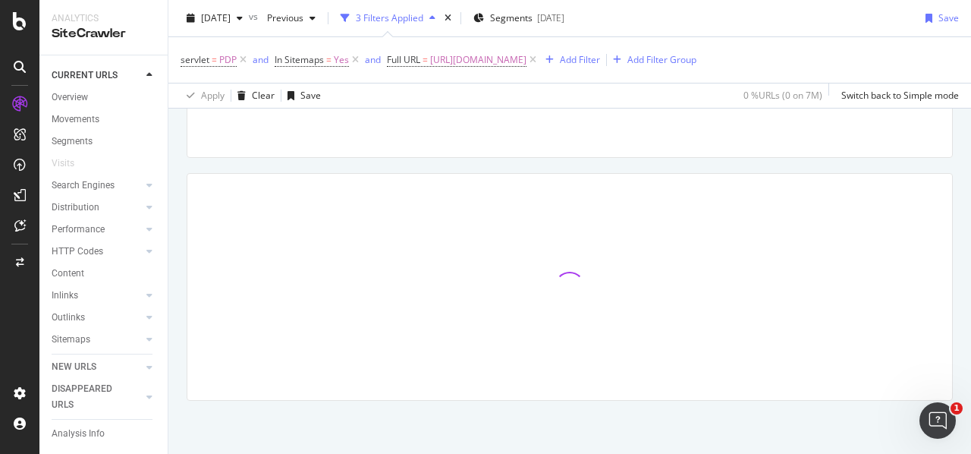
scroll to position [224, 0]
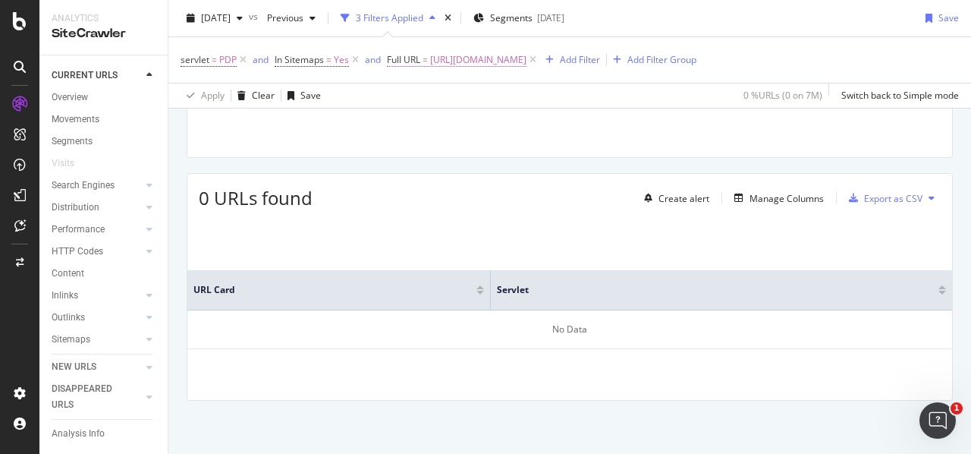
click at [455, 58] on span "https://www.viator.com/tours/Cape-Town/Cape-Point-Boulders-Beach-Penguins-Colon…" at bounding box center [478, 59] width 96 height 21
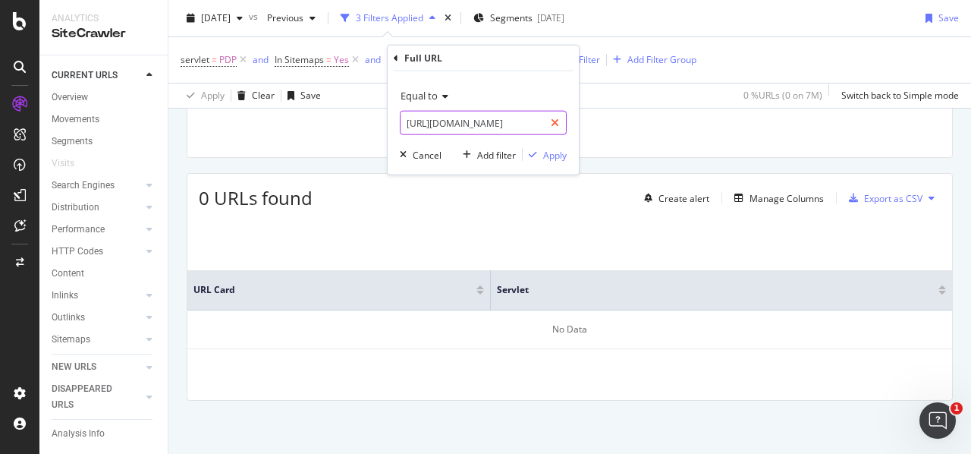
click at [555, 118] on icon at bounding box center [555, 123] width 8 height 11
click at [552, 118] on input "text" at bounding box center [483, 123] width 165 height 24
paste input "https://www.viator.com/tours/Hoi-An/Green-Mango-Cooking-School/d5229-423943P1"
type input "https://www.viator.com/tours/Hoi-An/Green-Mango-Cooking-School/d5229-423943P1"
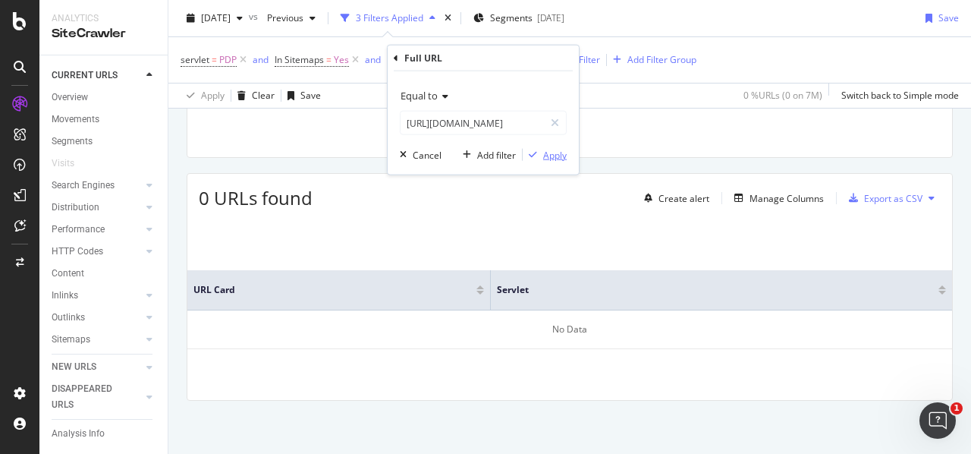
click at [551, 156] on div "Apply" at bounding box center [555, 154] width 24 height 13
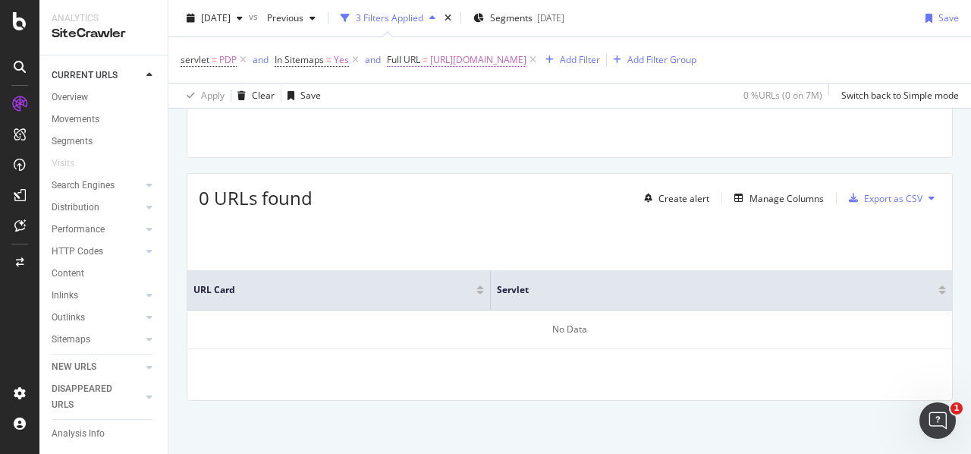
click at [484, 55] on span "https://www.viator.com/tours/Hoi-An/Green-Mango-Cooking-School/d5229-423943P1" at bounding box center [478, 59] width 96 height 21
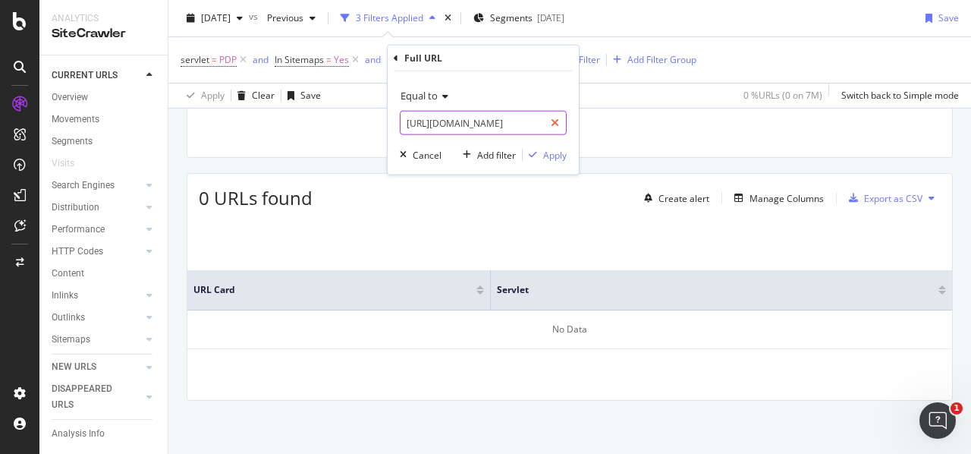
click at [555, 118] on icon at bounding box center [555, 123] width 8 height 11
click at [477, 123] on input "text" at bounding box center [483, 123] width 165 height 24
paste input "https://www.viator.com/en-GB/tours/Boston/Exclusive-Game-Day-Tour-of-Fenway-Par…"
type input "https://www.viator.com/en-GB/tours/Boston/Exclusive-Game-Day-Tour-of-Fenway-Par…"
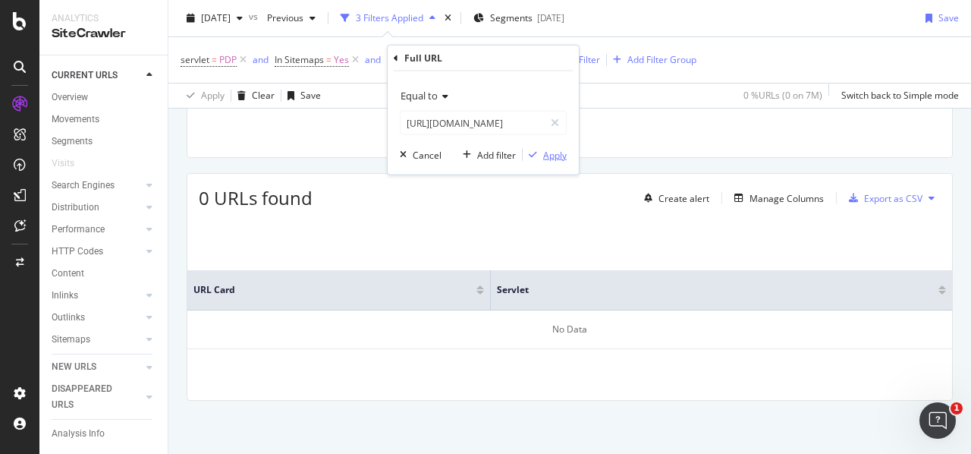
scroll to position [0, 0]
click at [546, 156] on div "Apply" at bounding box center [555, 154] width 24 height 13
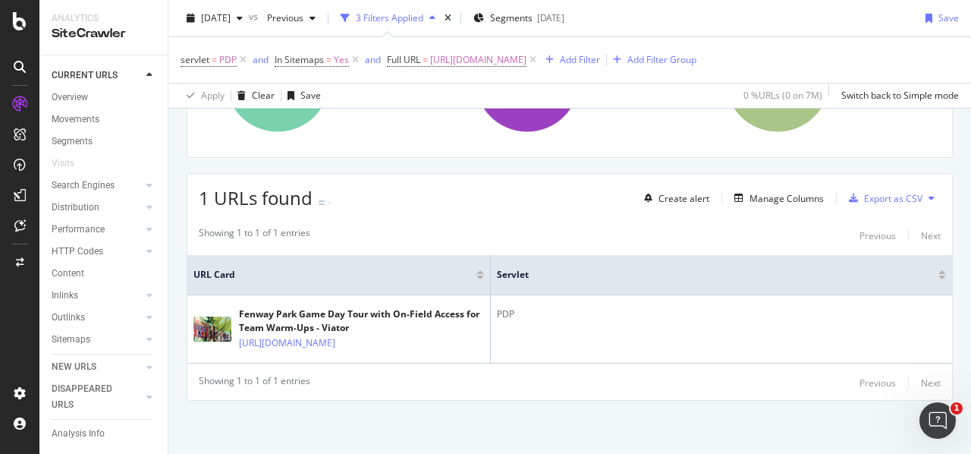
scroll to position [228, 0]
click at [489, 61] on span "https://www.viator.com/en-GB/tours/Boston/Exclusive-Game-Day-Tour-of-Fenway-Par…" at bounding box center [478, 59] width 96 height 21
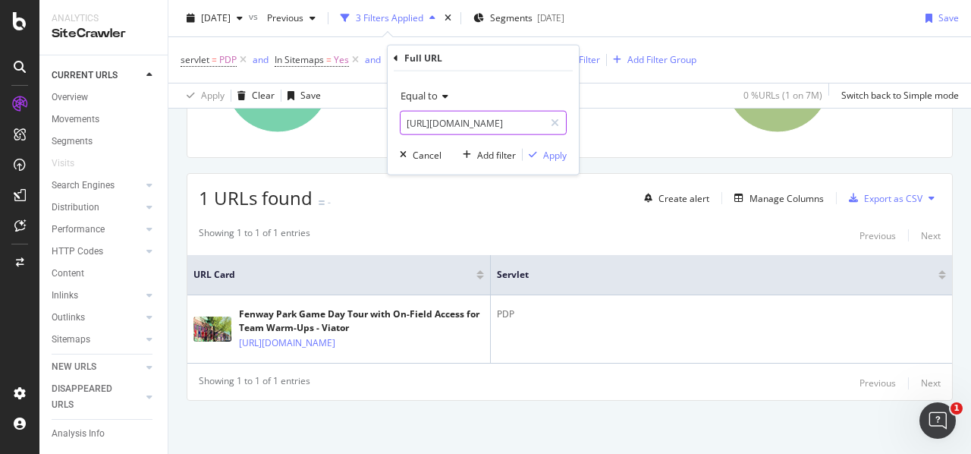
click at [538, 121] on input "https://www.viator.com/en-GB/tours/Boston/Exclusive-Game-Day-Tour-of-Fenway-Par…" at bounding box center [472, 123] width 143 height 24
click at [536, 124] on input "https://www.viator.com/en-GB/tours/Boston/Exclusive-Game-Day-Tour-of-Fenway-Par…" at bounding box center [472, 123] width 143 height 24
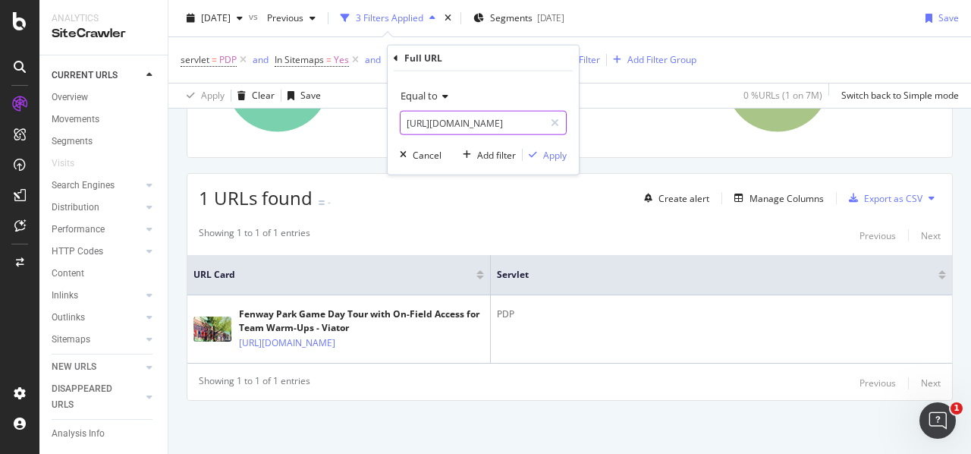
click at [534, 123] on input "https://www.viator.com/en-GB/tours/Boston/Exclusive-Game-Day-Tour-of-Fenway-Par…" at bounding box center [472, 123] width 143 height 24
click at [531, 125] on input "https://www.viator.com/en-GB/tours/Boston/Exclusive-Game-Day-Tour-of-Fenway-Par…" at bounding box center [472, 123] width 143 height 24
type input "https://www.viator.com/en-GB/"
click at [446, 99] on icon at bounding box center [443, 96] width 11 height 9
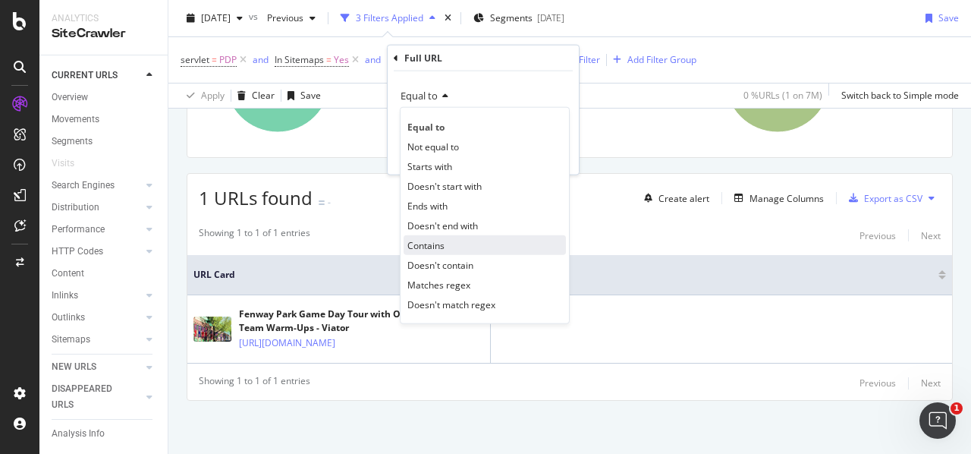
click at [445, 244] on div "Contains" at bounding box center [485, 245] width 162 height 20
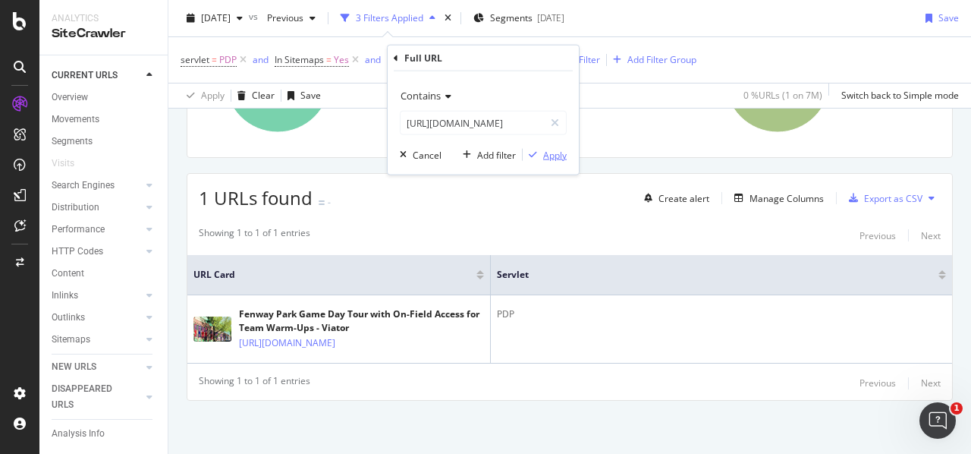
click at [553, 154] on div "Apply" at bounding box center [555, 154] width 24 height 13
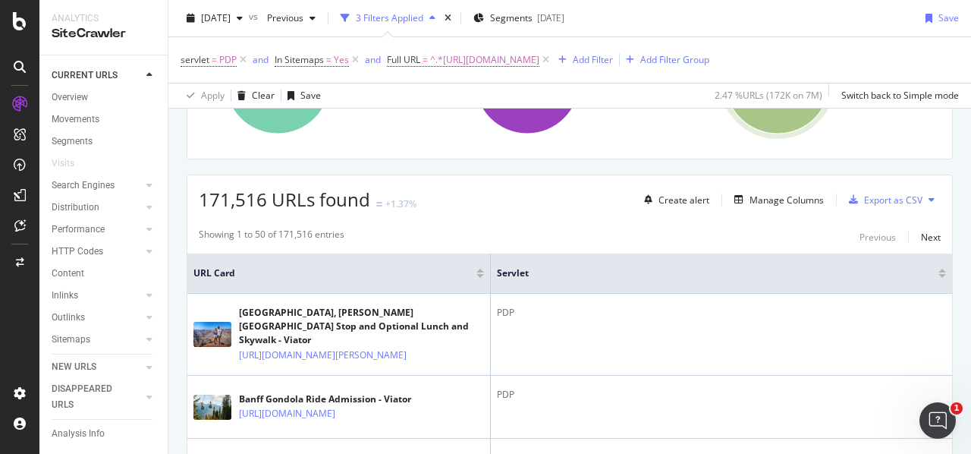
scroll to position [209, 0]
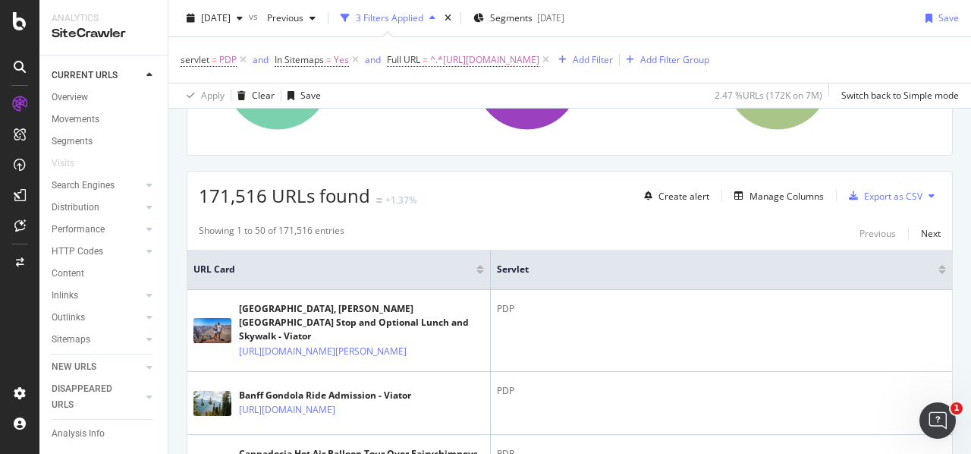
click at [923, 193] on button at bounding box center [932, 196] width 18 height 24
click at [885, 195] on div "Export as CSV" at bounding box center [893, 196] width 58 height 13
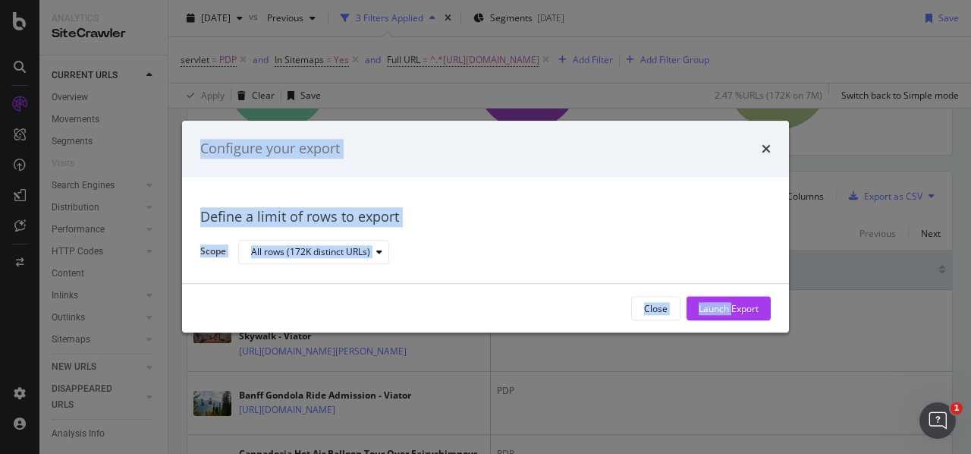
drag, startPoint x: 728, startPoint y: 335, endPoint x: 723, endPoint y: 360, distance: 26.3
click at [728, 340] on div "Configure your export Define a limit of rows to export Scope All rows (172K dis…" at bounding box center [485, 227] width 971 height 454
click at [700, 212] on div "Define a limit of rows to export" at bounding box center [485, 217] width 571 height 20
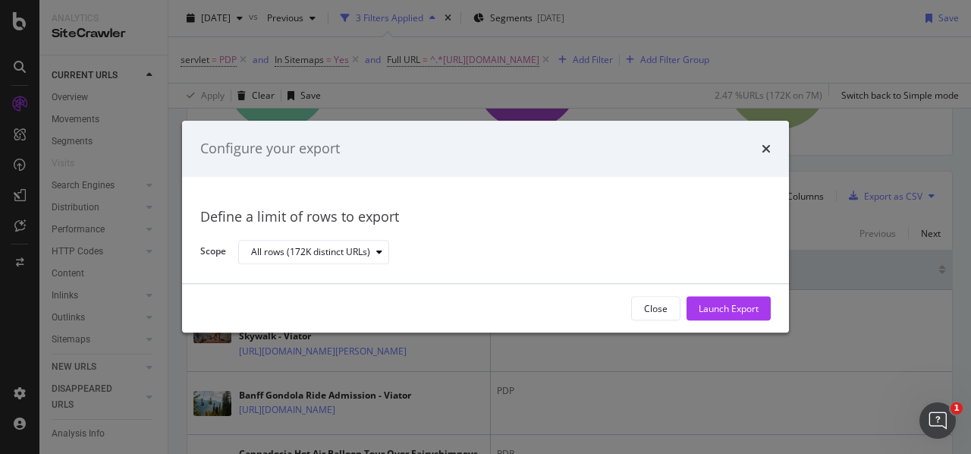
drag, startPoint x: 745, startPoint y: 298, endPoint x: 744, endPoint y: 284, distance: 14.4
click at [745, 290] on div "Close Launch Export" at bounding box center [485, 309] width 607 height 49
click at [710, 303] on div "Launch Export" at bounding box center [729, 308] width 60 height 13
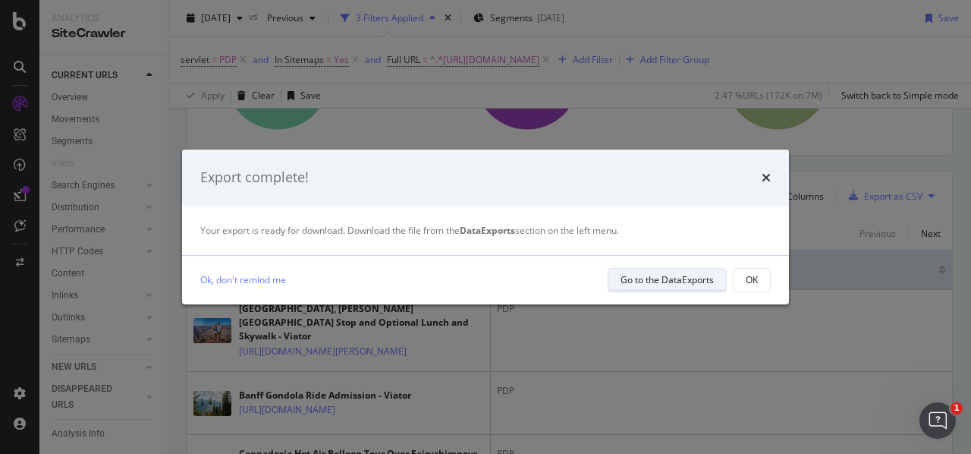
click at [666, 273] on div "Go to the DataExports" at bounding box center [667, 279] width 93 height 13
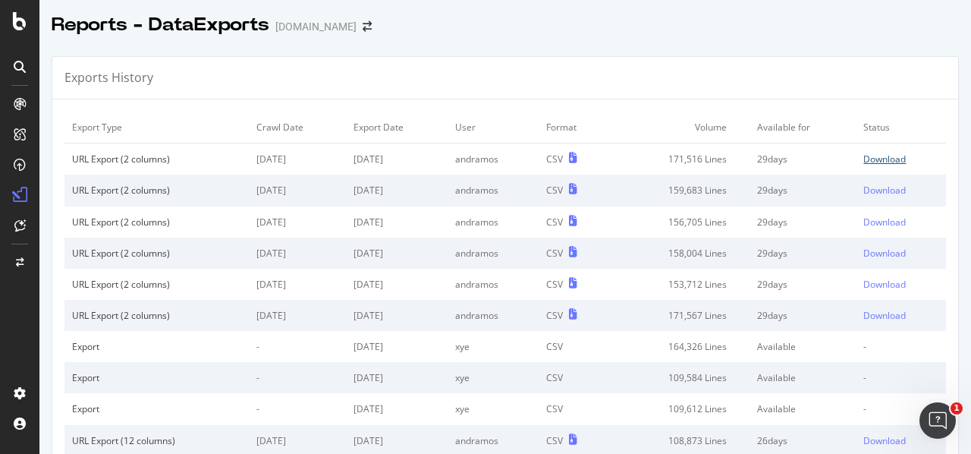
click at [882, 161] on div "Download" at bounding box center [885, 159] width 42 height 13
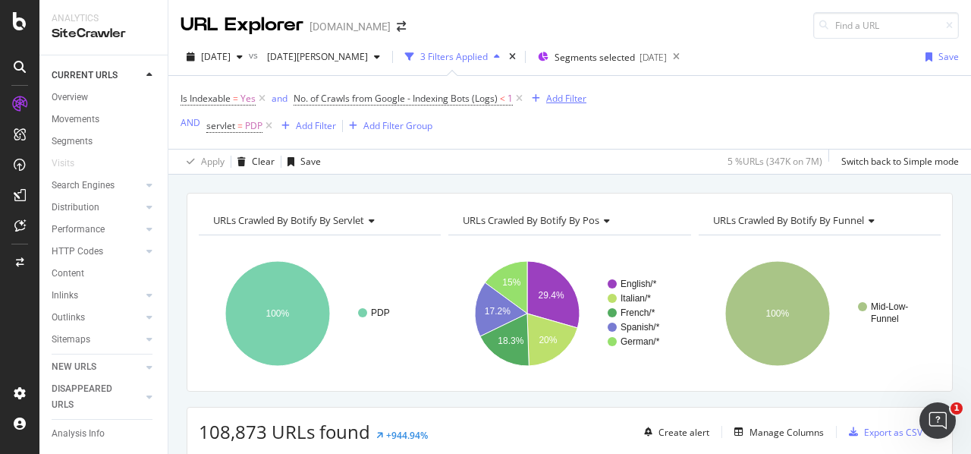
click at [567, 102] on div "Add Filter" at bounding box center [566, 98] width 40 height 13
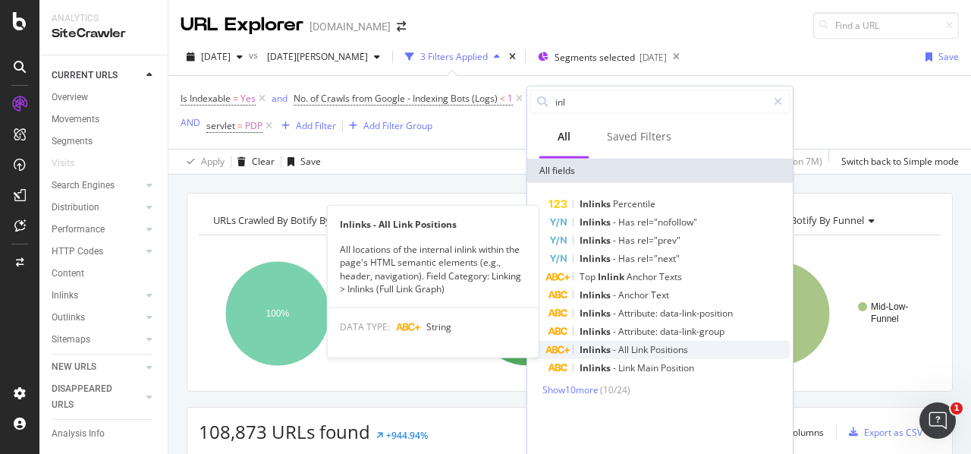
type input "inl"
click at [725, 355] on div "Inlinks - All Link Positions" at bounding box center [669, 350] width 241 height 18
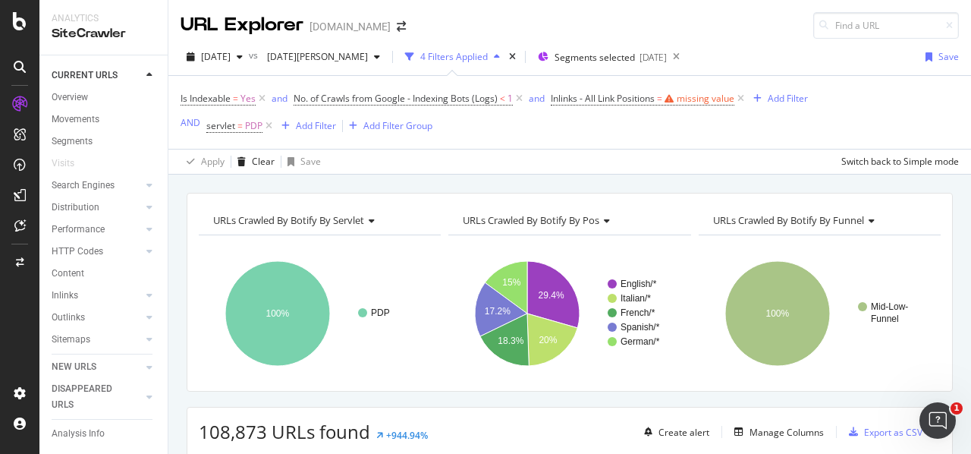
click at [772, 111] on div "Is Indexable = Yes and No. of Crawls from Google - Indexing Bots (Logs) < 1 and…" at bounding box center [570, 112] width 779 height 73
drag, startPoint x: 748, startPoint y: 97, endPoint x: 680, endPoint y: 108, distance: 69.1
click at [747, 96] on icon at bounding box center [741, 98] width 13 height 15
